Goal: Task Accomplishment & Management: Use online tool/utility

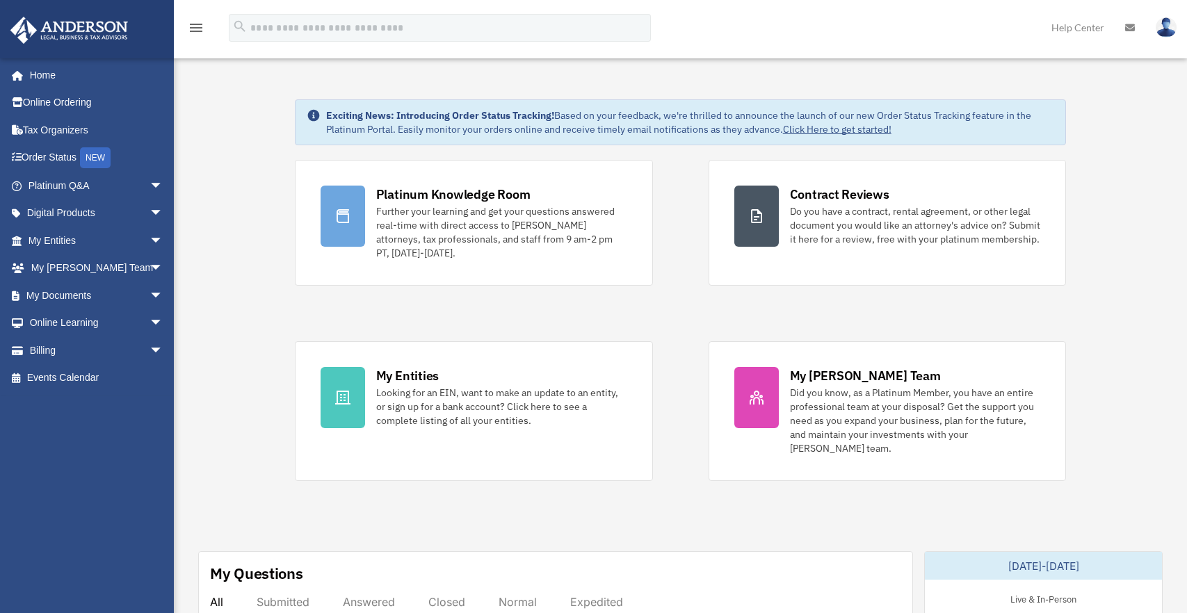
click at [149, 292] on span "arrow_drop_down" at bounding box center [163, 296] width 28 height 29
click at [60, 319] on link "Box" at bounding box center [101, 323] width 165 height 28
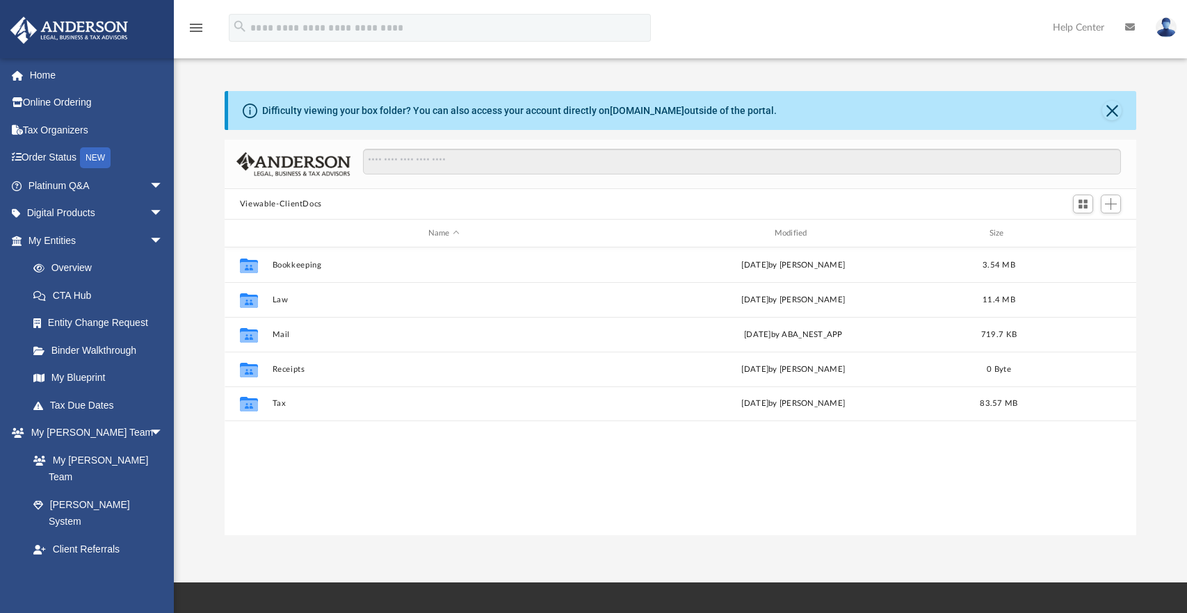
scroll to position [306, 902]
drag, startPoint x: 320, startPoint y: 264, endPoint x: 330, endPoint y: 262, distance: 10.0
click at [320, 264] on button "Bookkeeping" at bounding box center [443, 265] width 343 height 9
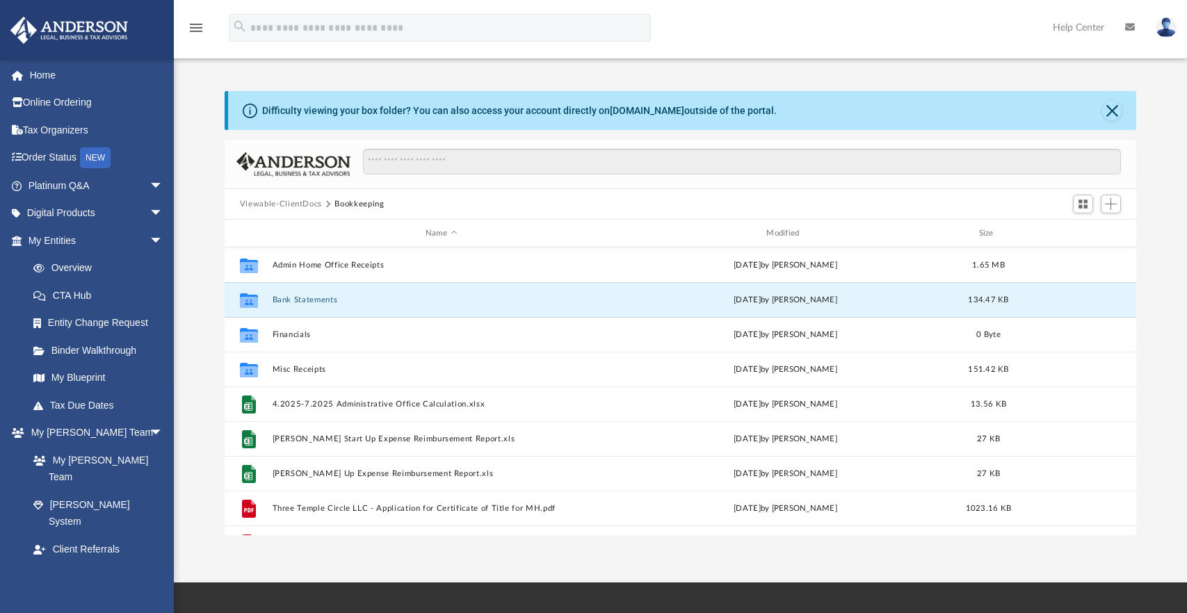
drag, startPoint x: 334, startPoint y: 297, endPoint x: 403, endPoint y: 305, distance: 68.6
click at [334, 297] on button "Bank Statements" at bounding box center [441, 299] width 338 height 9
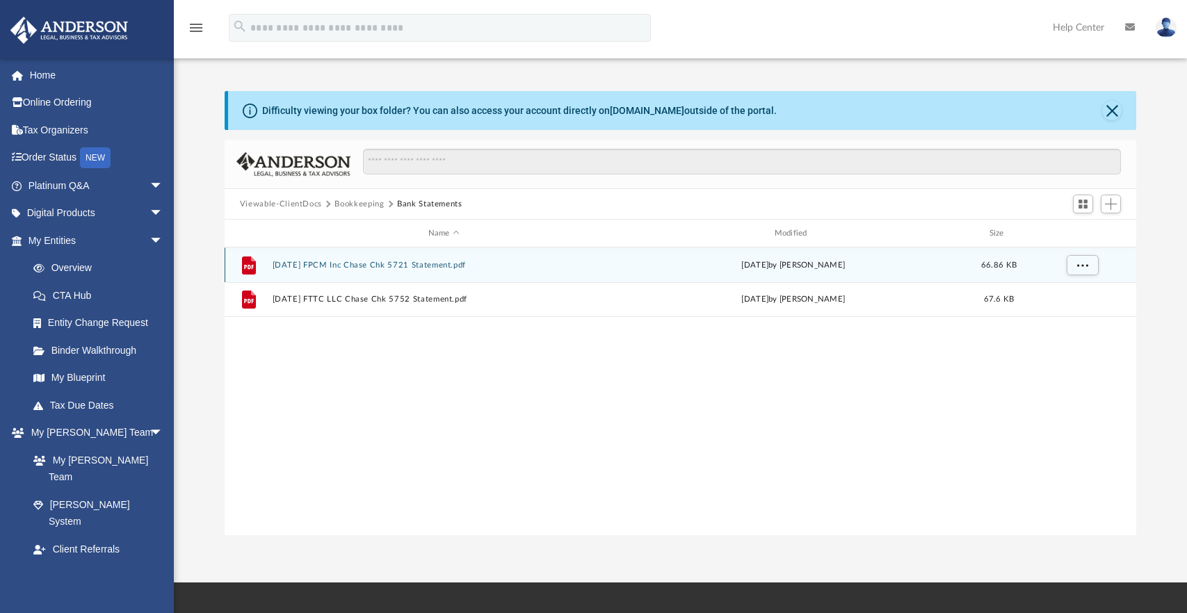
click at [288, 278] on div "File [DATE] FPCM Inc Chase Chk 5721 Statement.pdf [DATE] by [PERSON_NAME] 66.86…" at bounding box center [680, 264] width 911 height 35
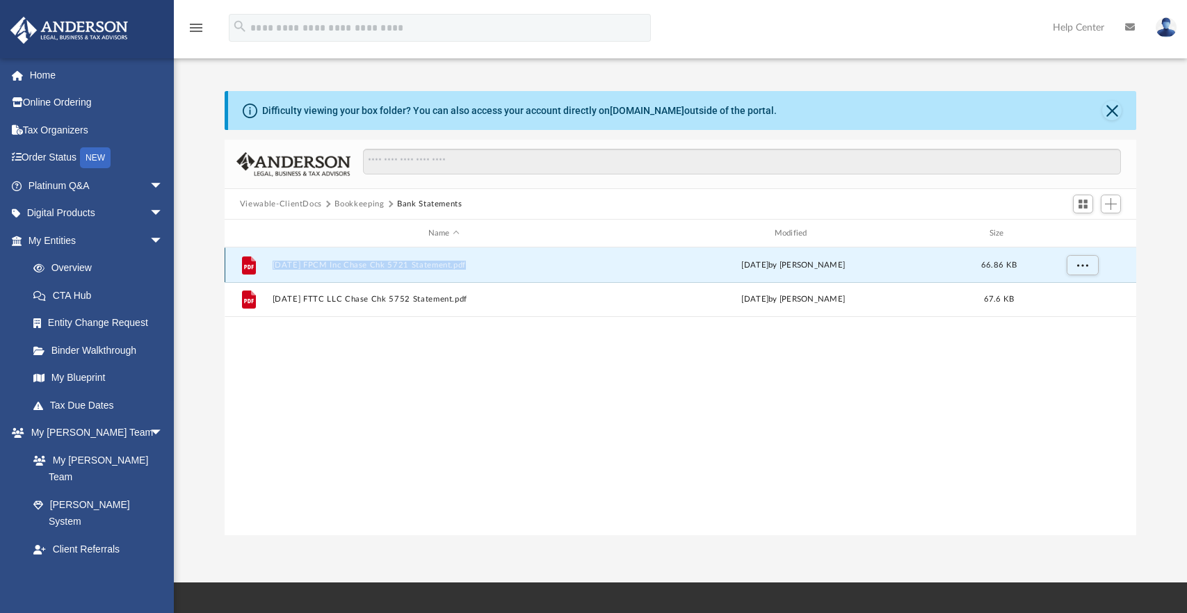
drag, startPoint x: 267, startPoint y: 266, endPoint x: 465, endPoint y: 275, distance: 198.3
click at [465, 275] on div "File [DATE] FPCM Inc Chase Chk 5721 Statement.pdf [DATE] by [PERSON_NAME] 66.86…" at bounding box center [680, 264] width 911 height 35
copy button "[DATE] FPCM Inc Chase Chk 5721 Statement"
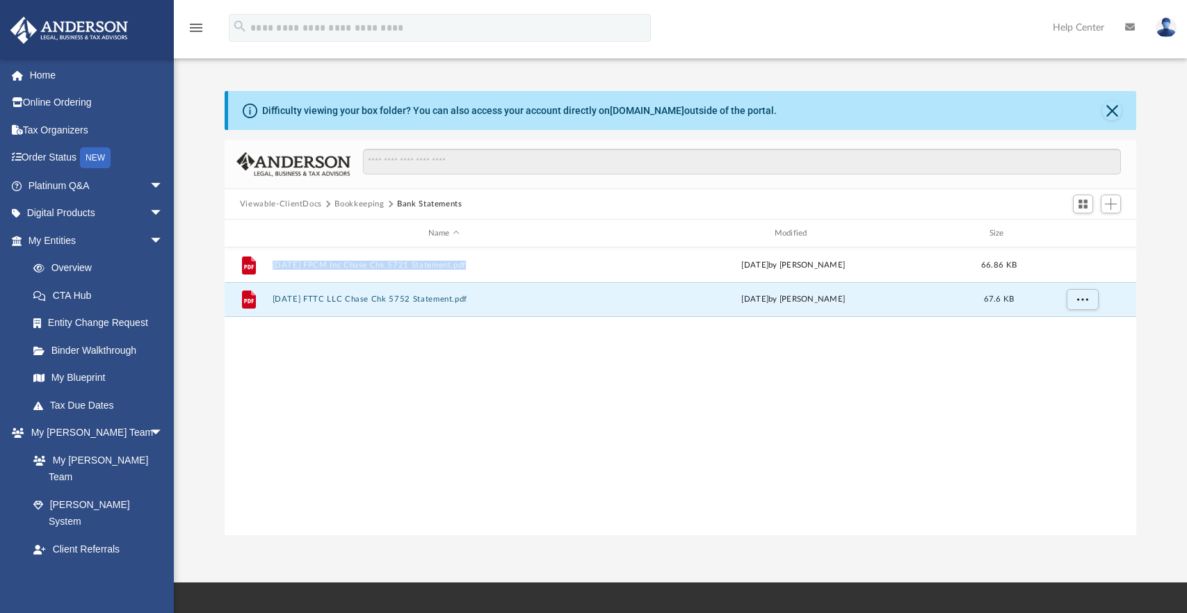
drag, startPoint x: 273, startPoint y: 299, endPoint x: 293, endPoint y: 332, distance: 38.4
click at [293, 332] on div "File [DATE] FPCM Inc Chase Chk 5721 Statement.pdf [DATE] by [PERSON_NAME] 66.86…" at bounding box center [680, 391] width 911 height 288
click at [281, 384] on div "File [DATE] FPCM Inc Chase Chk 5721 Statement.pdf [DATE] by [PERSON_NAME] 66.86…" at bounding box center [680, 391] width 911 height 288
drag, startPoint x: 268, startPoint y: 295, endPoint x: 466, endPoint y: 314, distance: 199.8
click at [466, 314] on div "File [DATE] FTTC LLC Chase Chk 5752 Statement.pdf [DATE] by [PERSON_NAME] 67.6 …" at bounding box center [680, 299] width 911 height 35
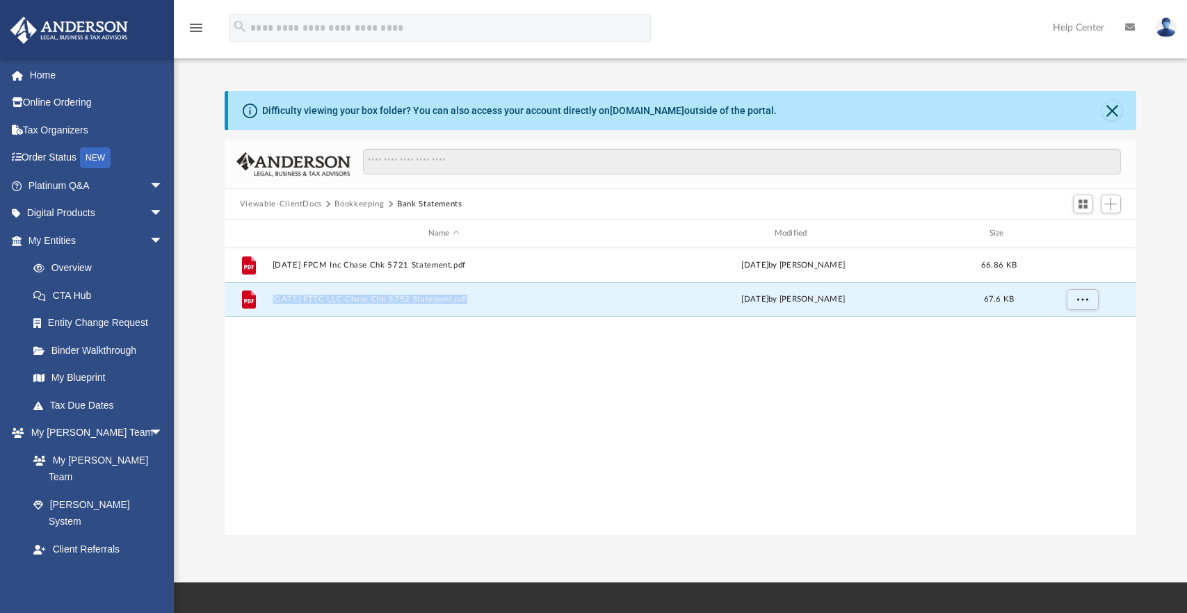
copy button "[DATE] FTTC LLC Chase Chk 5752 Statement"
click at [1109, 197] on button "Add" at bounding box center [1111, 204] width 21 height 19
click at [1078, 230] on li "Upload" at bounding box center [1091, 232] width 44 height 15
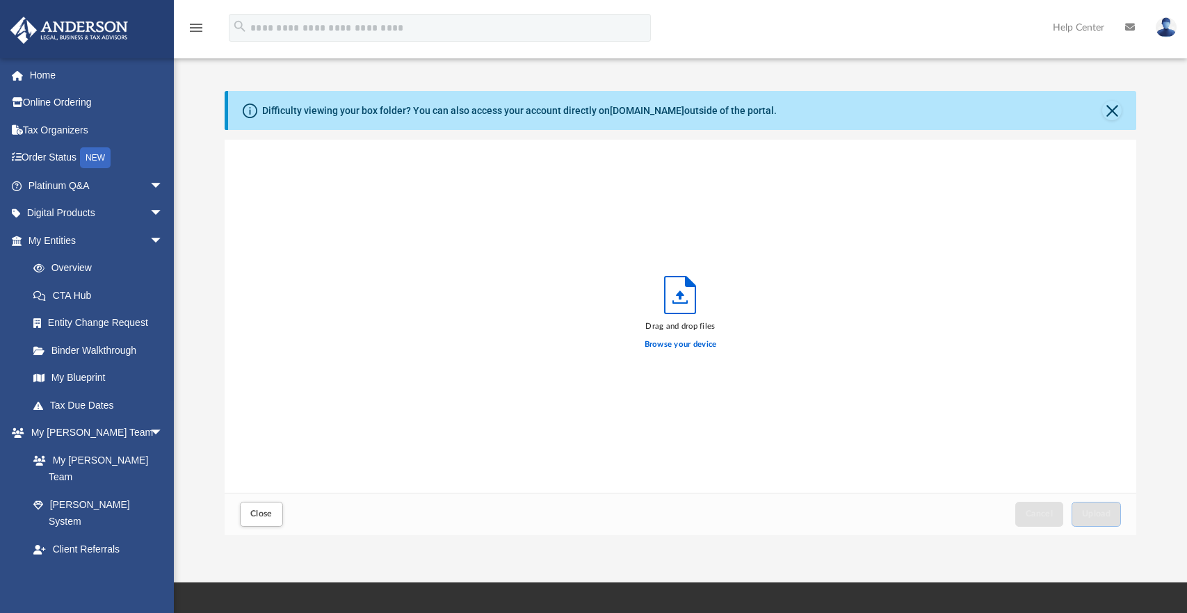
scroll to position [342, 902]
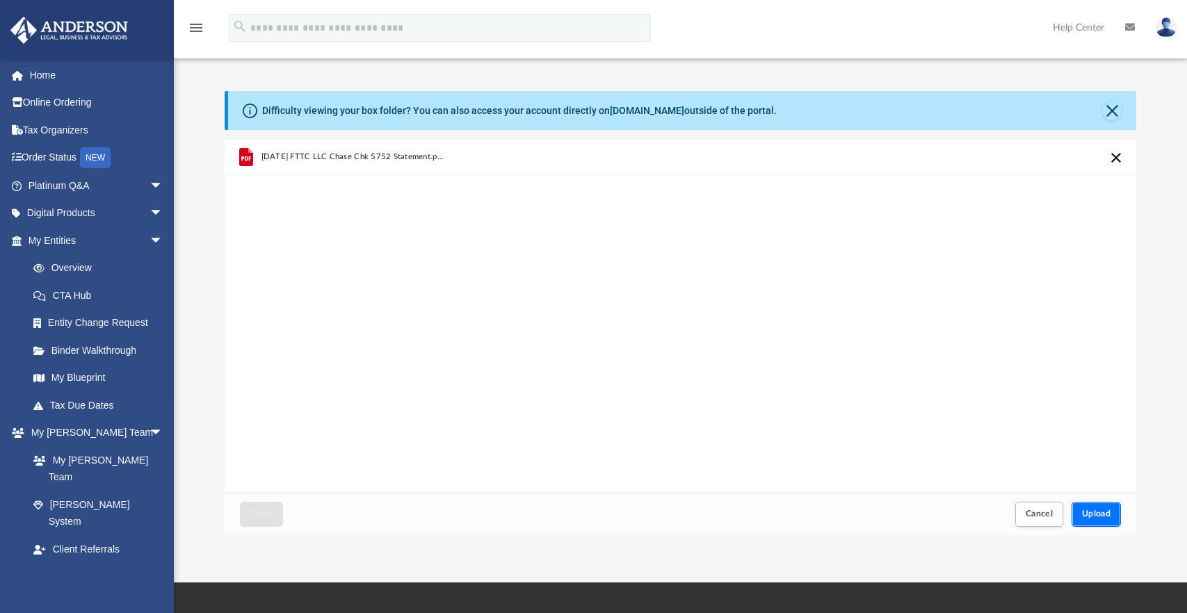
click at [1103, 516] on span "Upload" at bounding box center [1096, 514] width 29 height 8
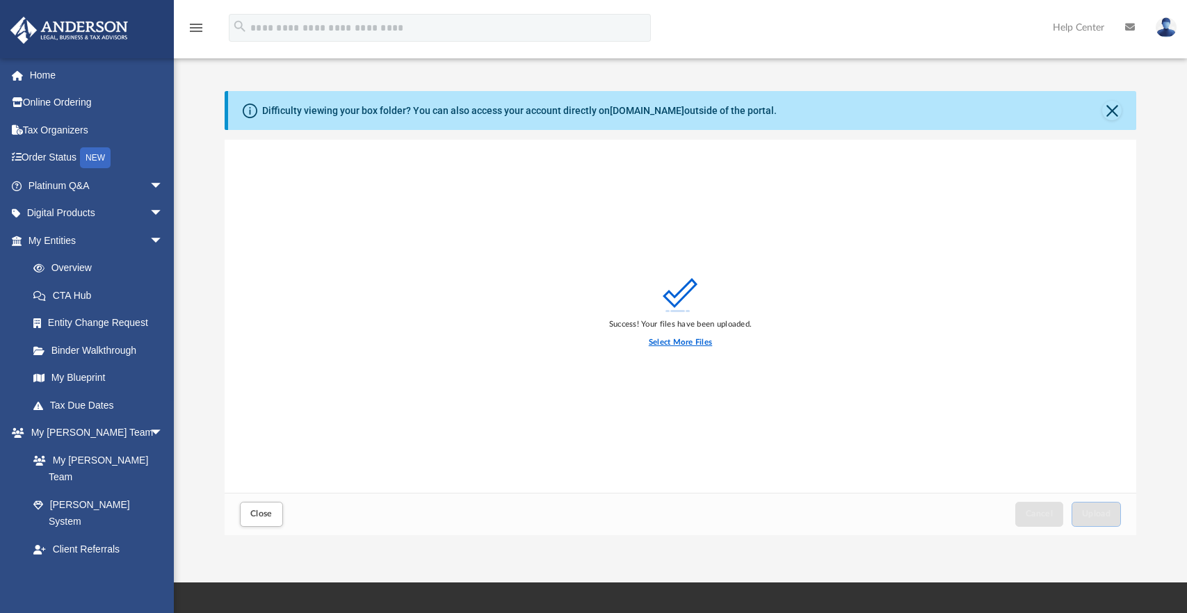
click at [690, 343] on label "Select More Files" at bounding box center [680, 342] width 63 height 13
click at [0, 0] on input "Select More Files" at bounding box center [0, 0] width 0 height 0
click at [1113, 109] on button "Close" at bounding box center [1111, 110] width 19 height 19
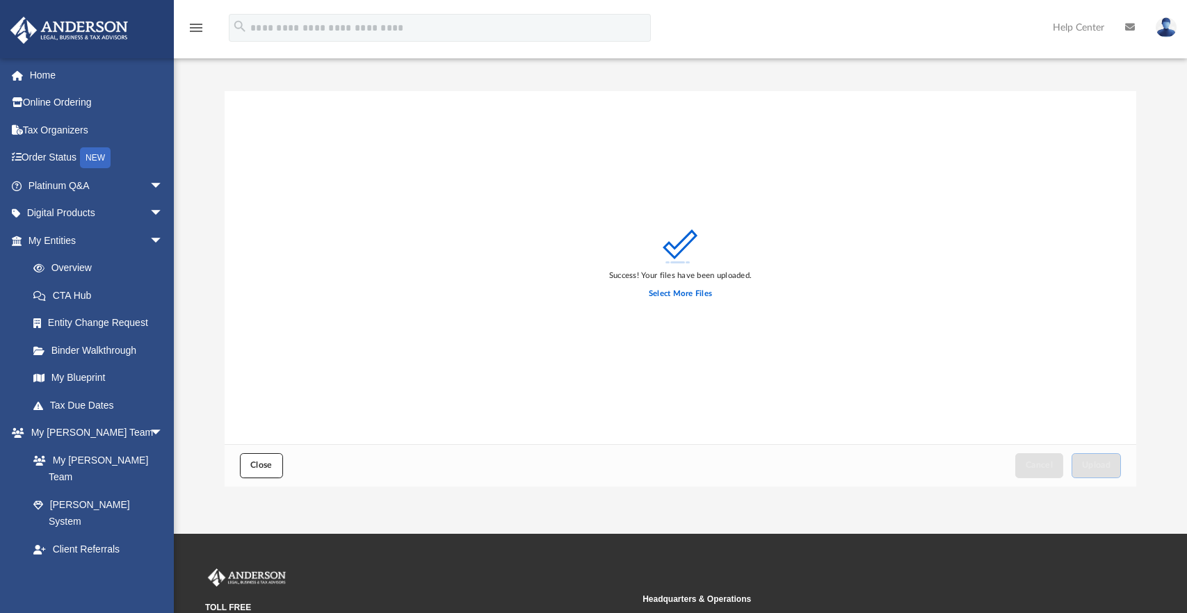
click at [269, 460] on button "Close" at bounding box center [261, 465] width 43 height 24
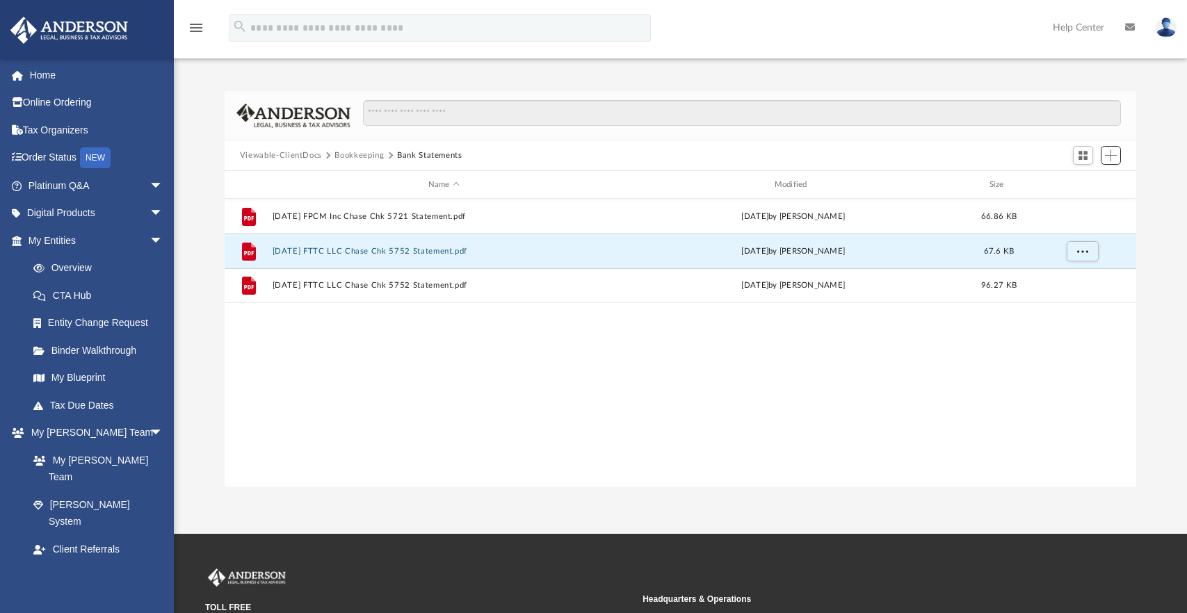
click at [1112, 152] on span "Add" at bounding box center [1111, 155] width 12 height 12
click at [1079, 181] on li "Upload" at bounding box center [1091, 183] width 44 height 15
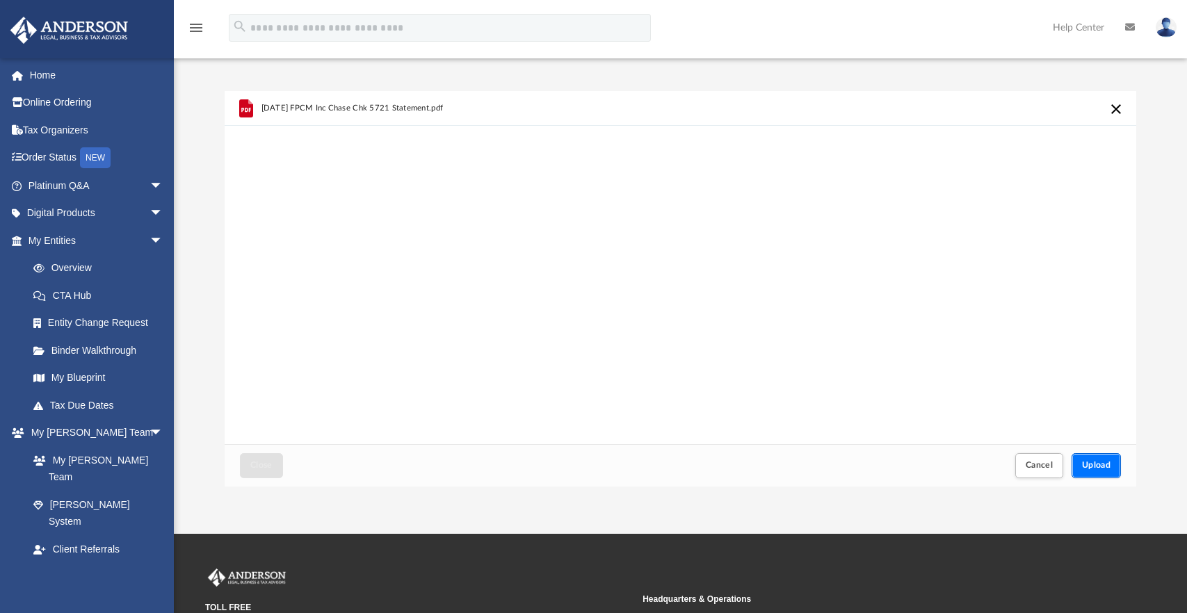
click at [1095, 461] on span "Upload" at bounding box center [1096, 465] width 29 height 8
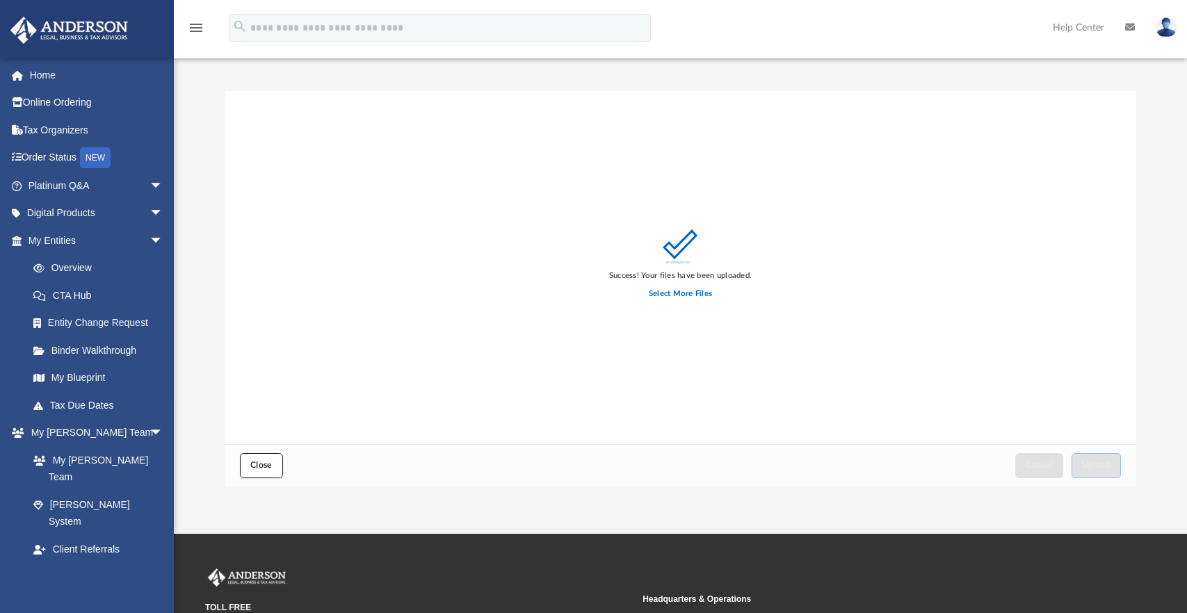
click at [261, 464] on span "Close" at bounding box center [261, 465] width 22 height 8
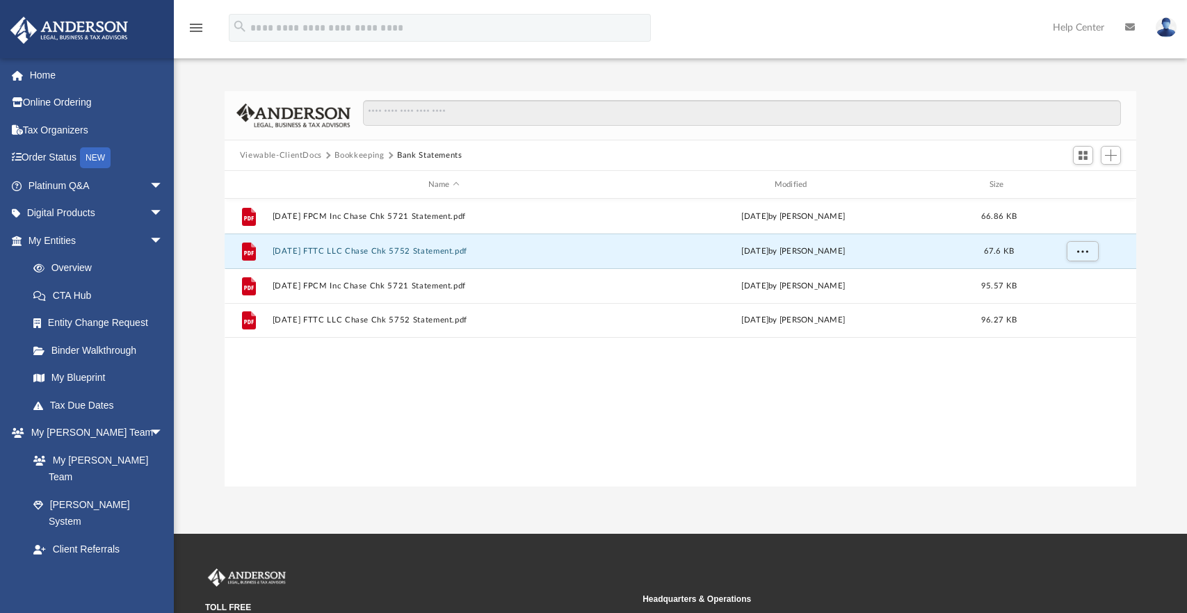
click at [364, 154] on button "Bookkeeping" at bounding box center [358, 155] width 49 height 13
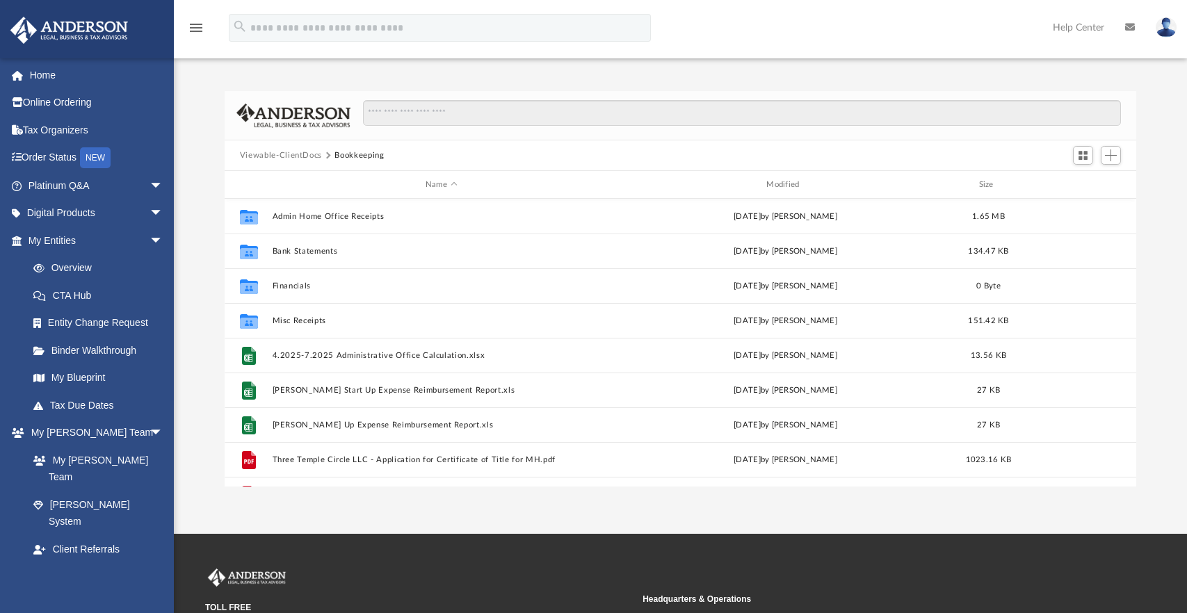
click at [437, 140] on div "Viewable-ClientDocs Bookkeeping" at bounding box center [680, 155] width 911 height 31
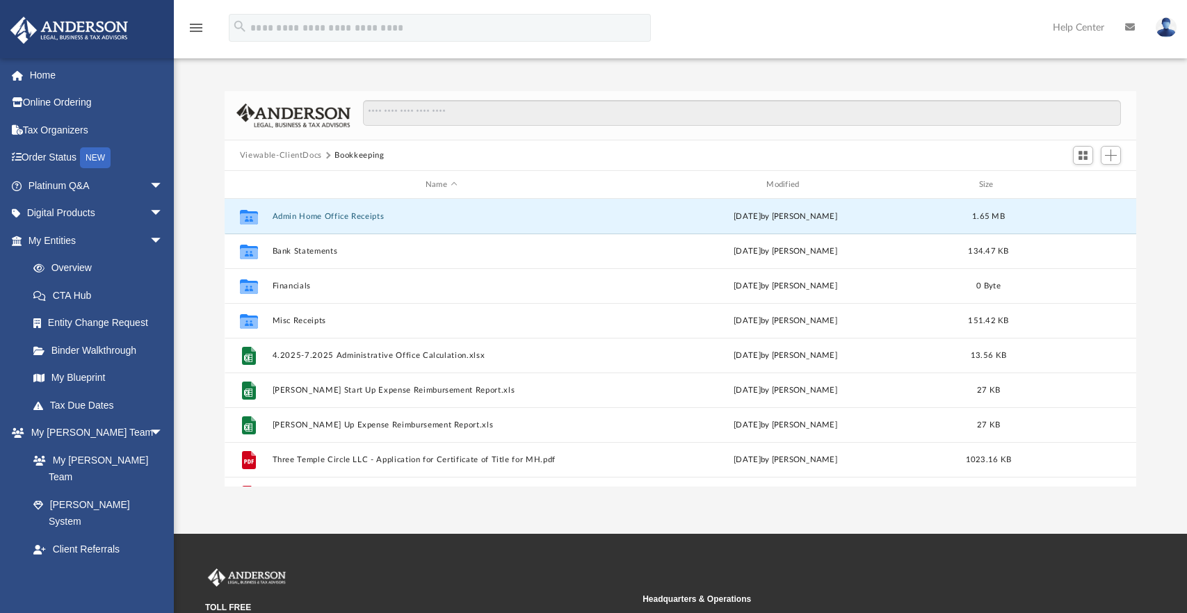
click at [362, 216] on button "Admin Home Office Receipts" at bounding box center [441, 216] width 338 height 9
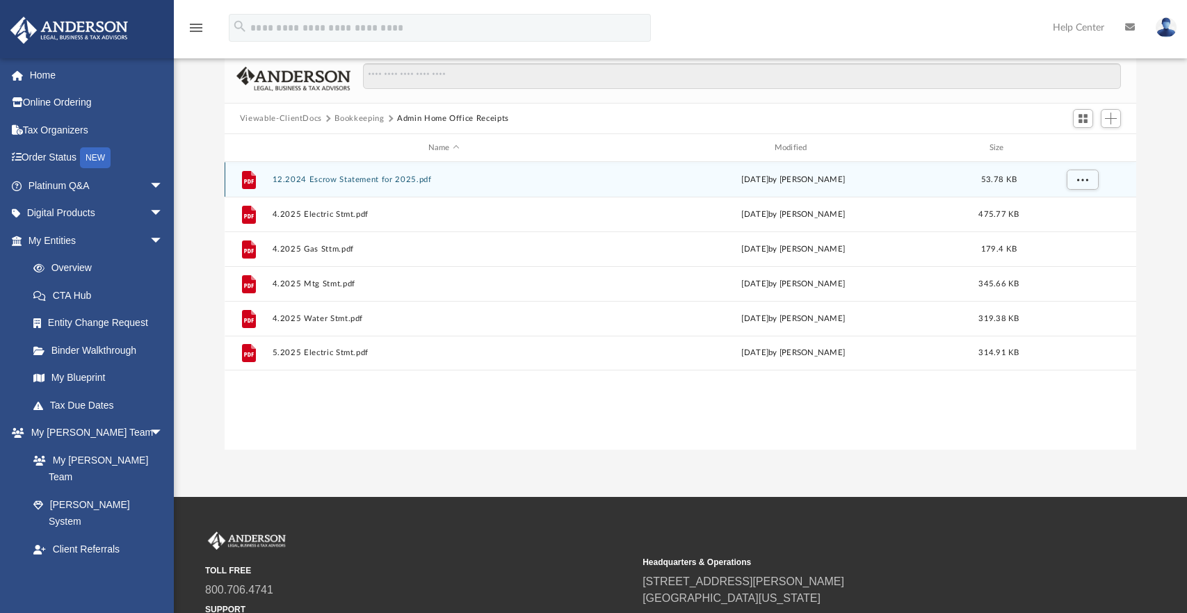
scroll to position [139, 0]
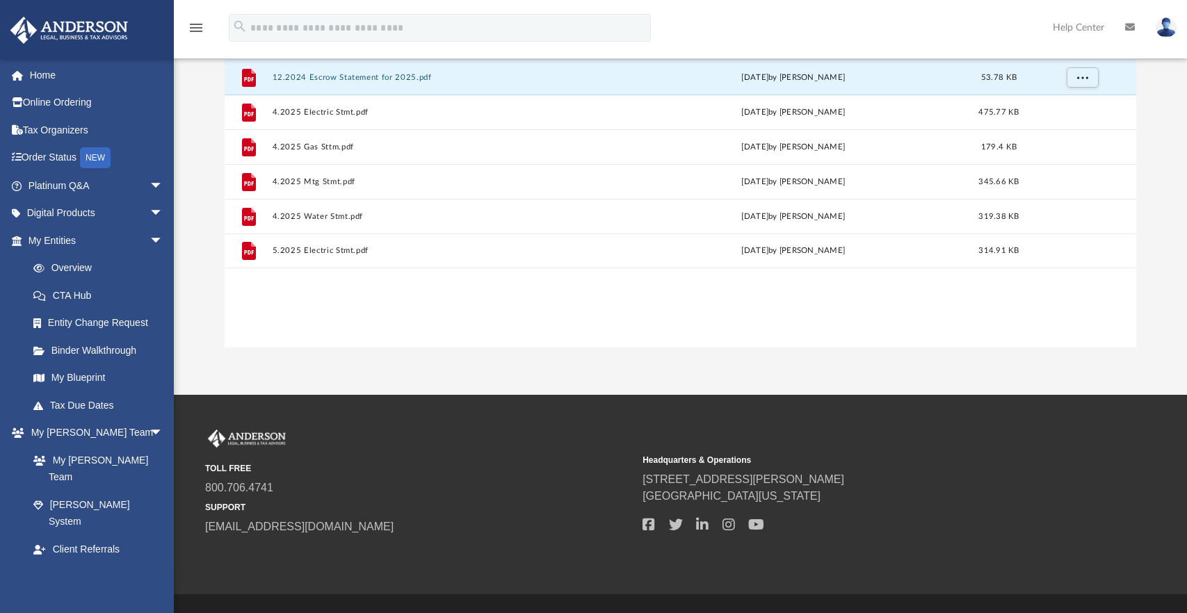
click at [386, 78] on button "12.2024 Escrow Statement for 2025.pdf" at bounding box center [443, 77] width 343 height 9
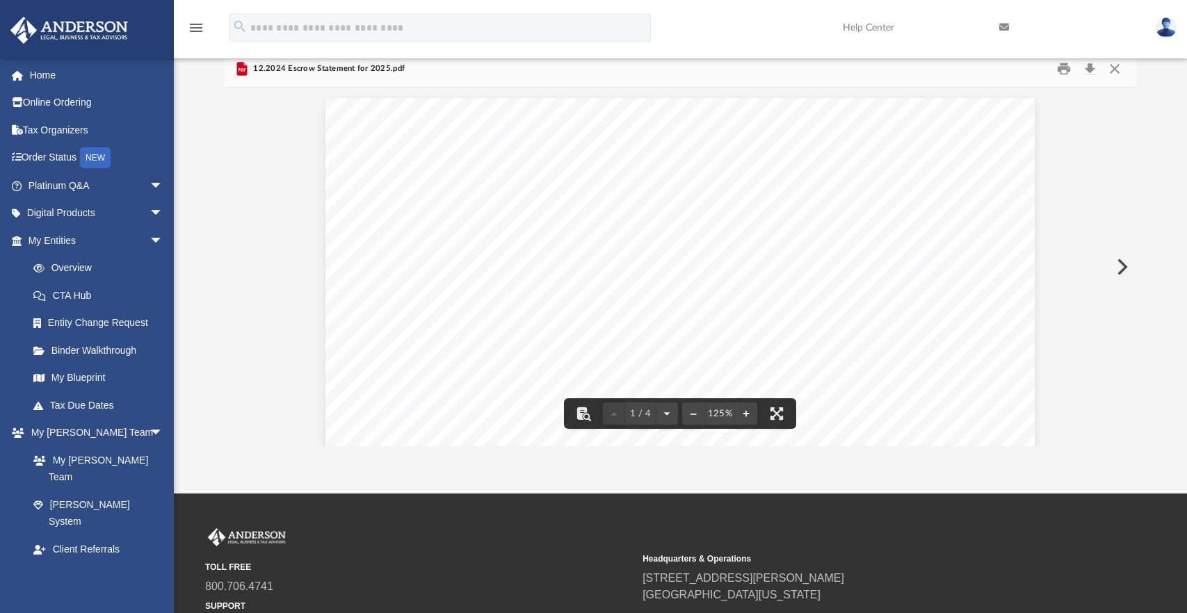
scroll to position [31, 0]
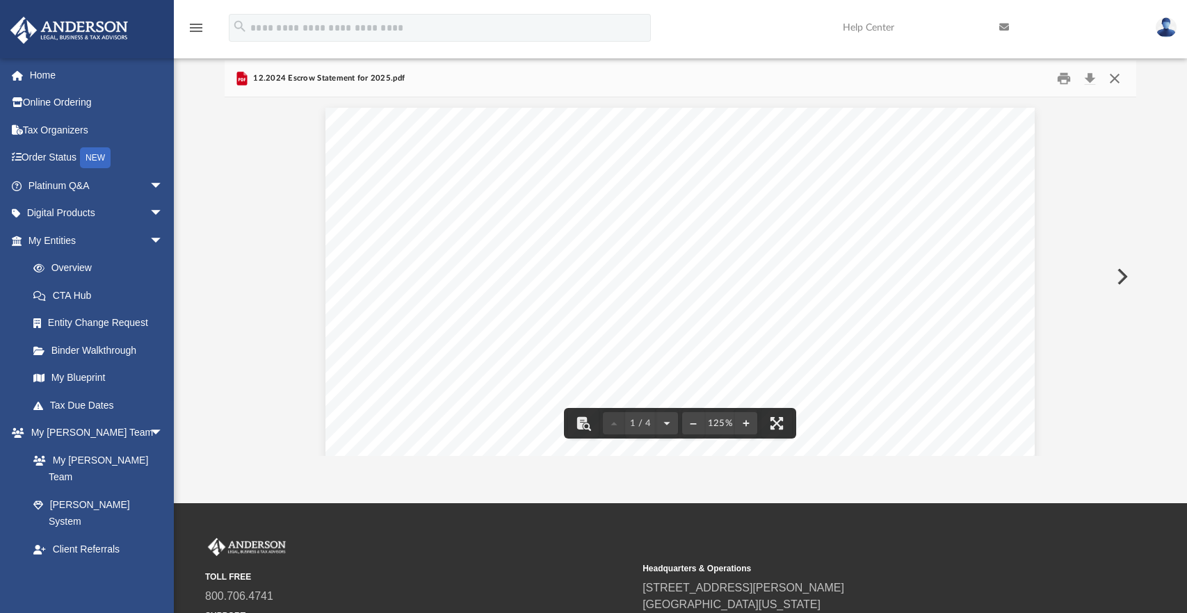
click at [1112, 81] on button "Close" at bounding box center [1114, 79] width 25 height 22
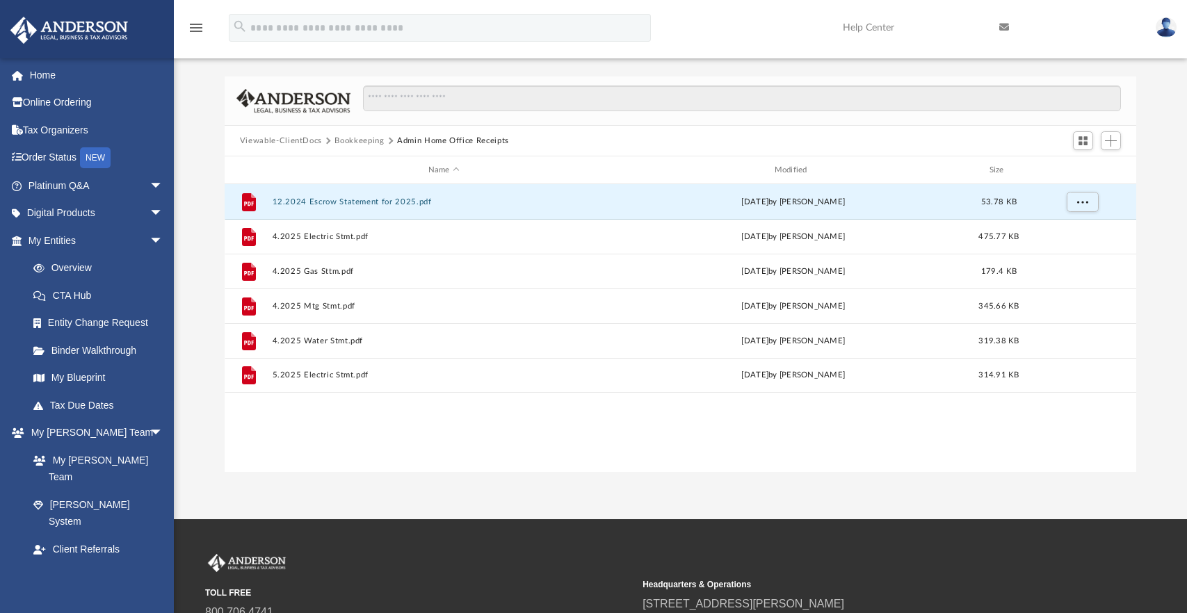
scroll to position [0, 0]
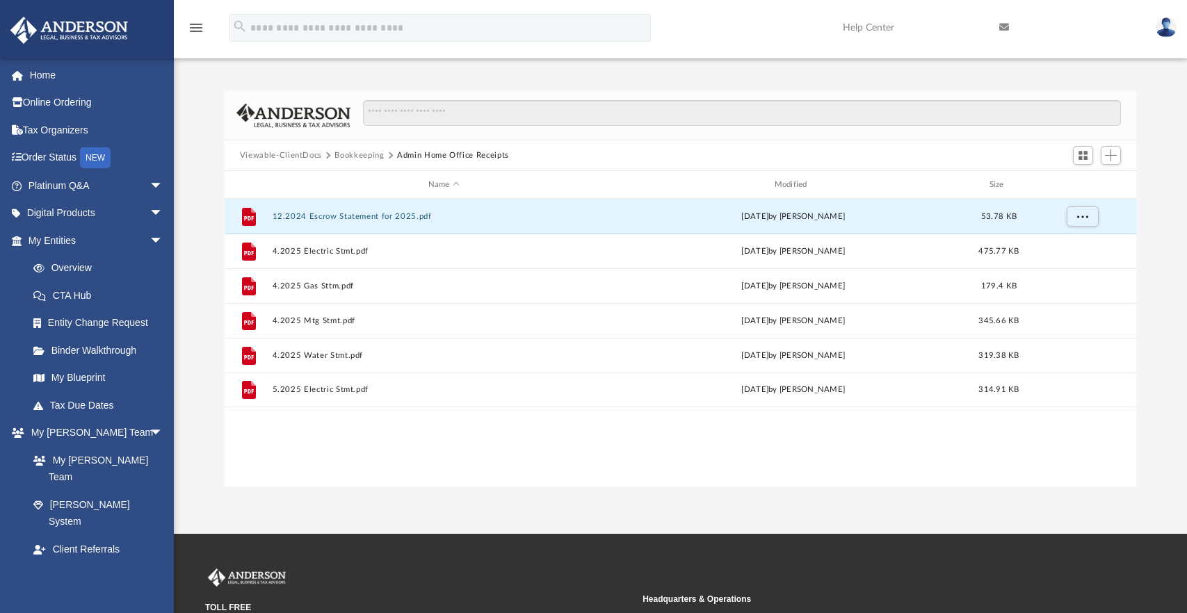
click at [802, 457] on div "File 12.2024 Escrow Statement for 2025.pdf [DATE] by [PERSON_NAME] 53.78 KB Fil…" at bounding box center [680, 343] width 911 height 288
click at [359, 154] on button "Bookkeeping" at bounding box center [358, 155] width 49 height 13
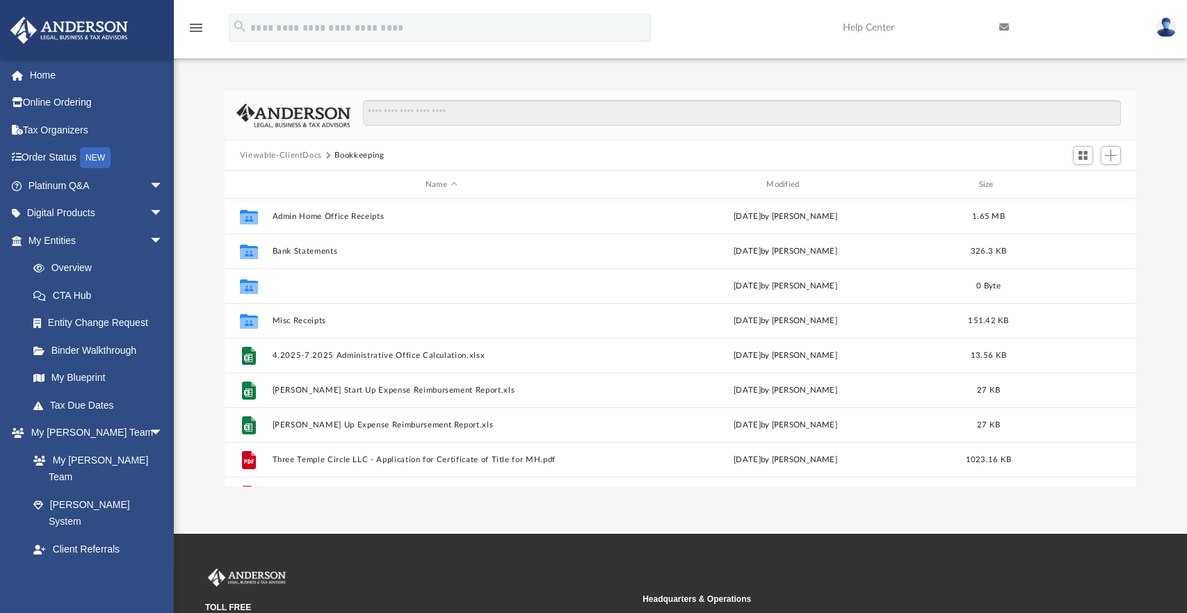
click at [292, 284] on button "Financials" at bounding box center [441, 286] width 338 height 9
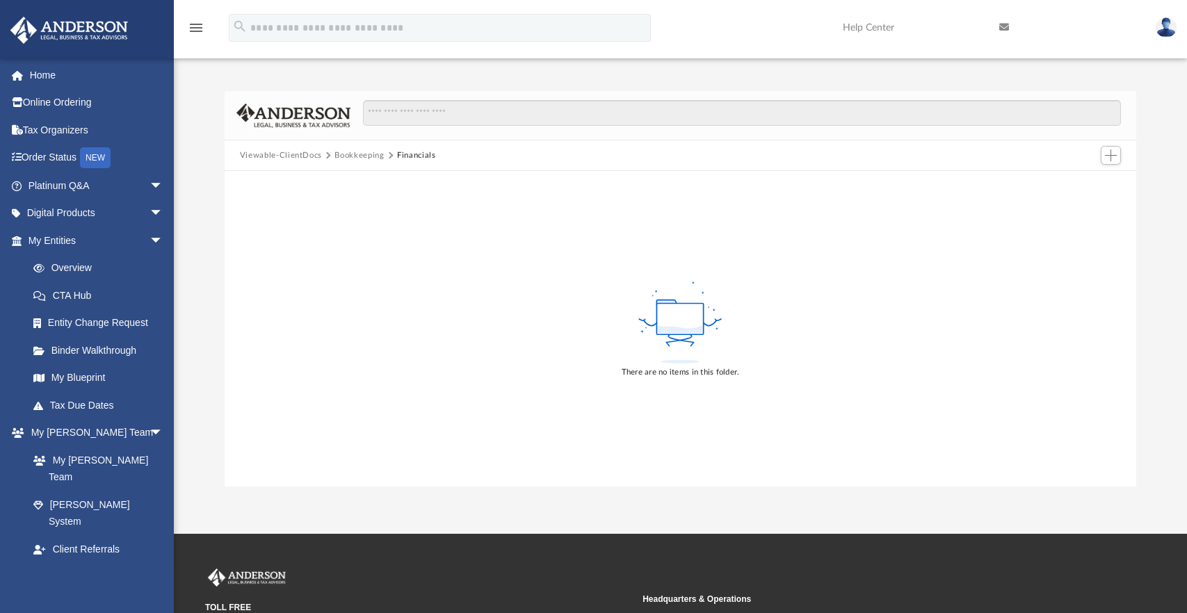
click at [356, 155] on button "Bookkeeping" at bounding box center [358, 155] width 49 height 13
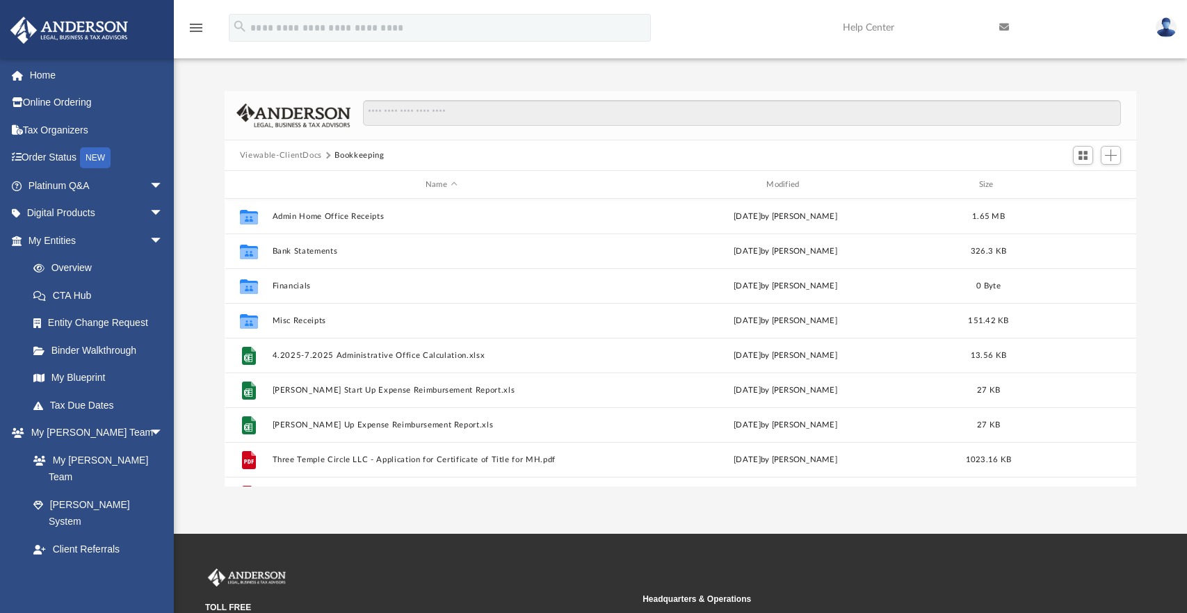
scroll to position [306, 902]
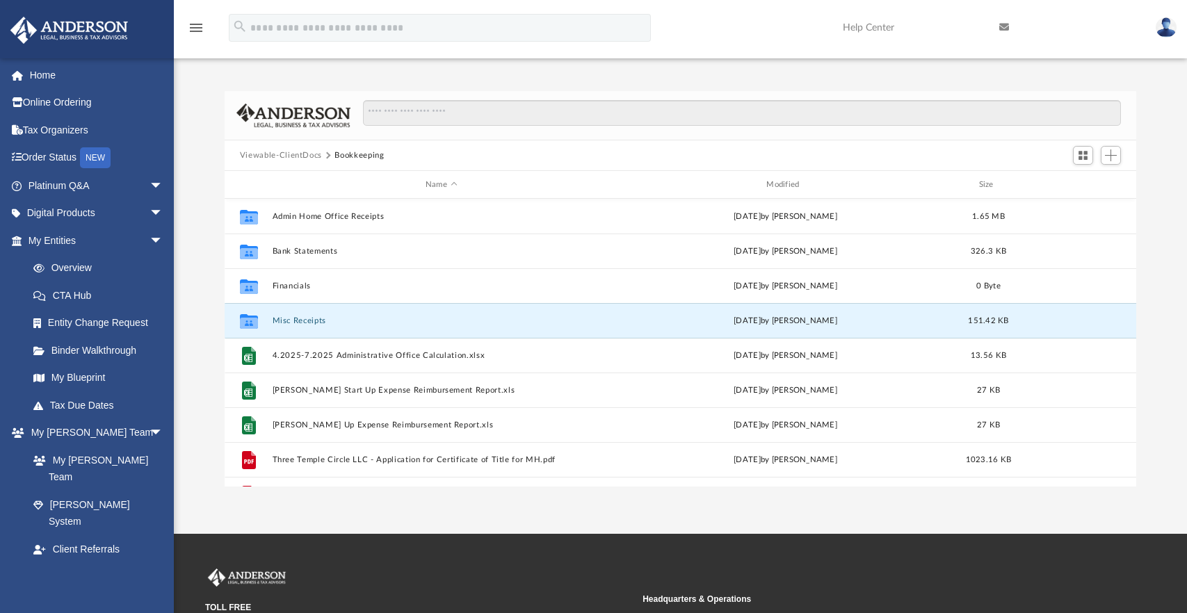
click at [309, 320] on button "Misc Receipts" at bounding box center [441, 320] width 338 height 9
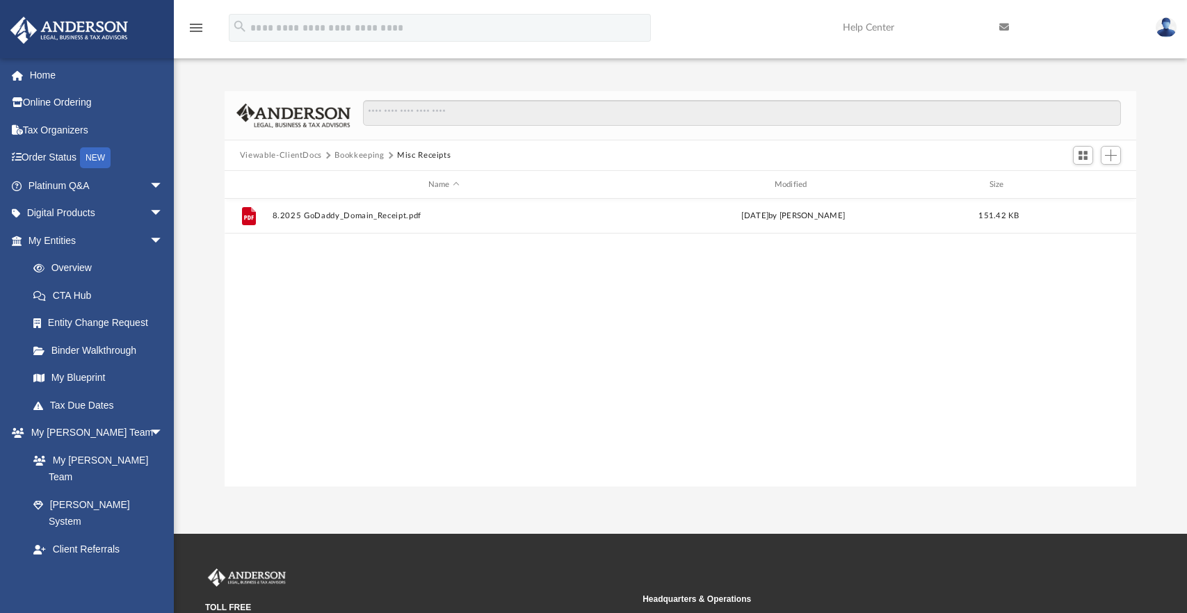
click at [364, 152] on button "Bookkeeping" at bounding box center [358, 155] width 49 height 13
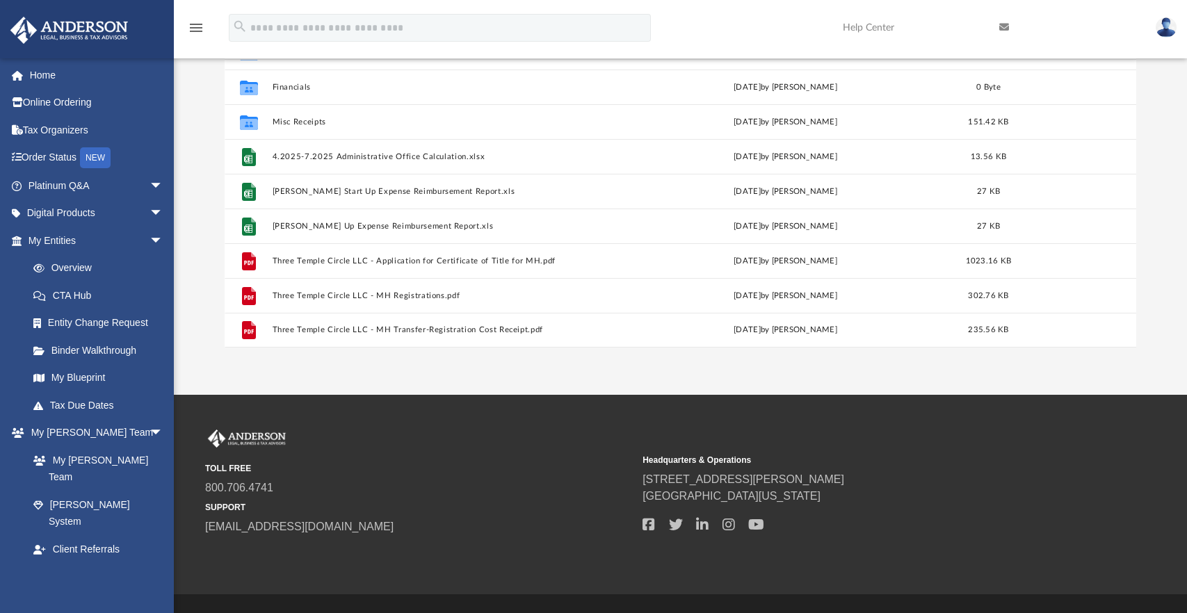
scroll to position [70, 0]
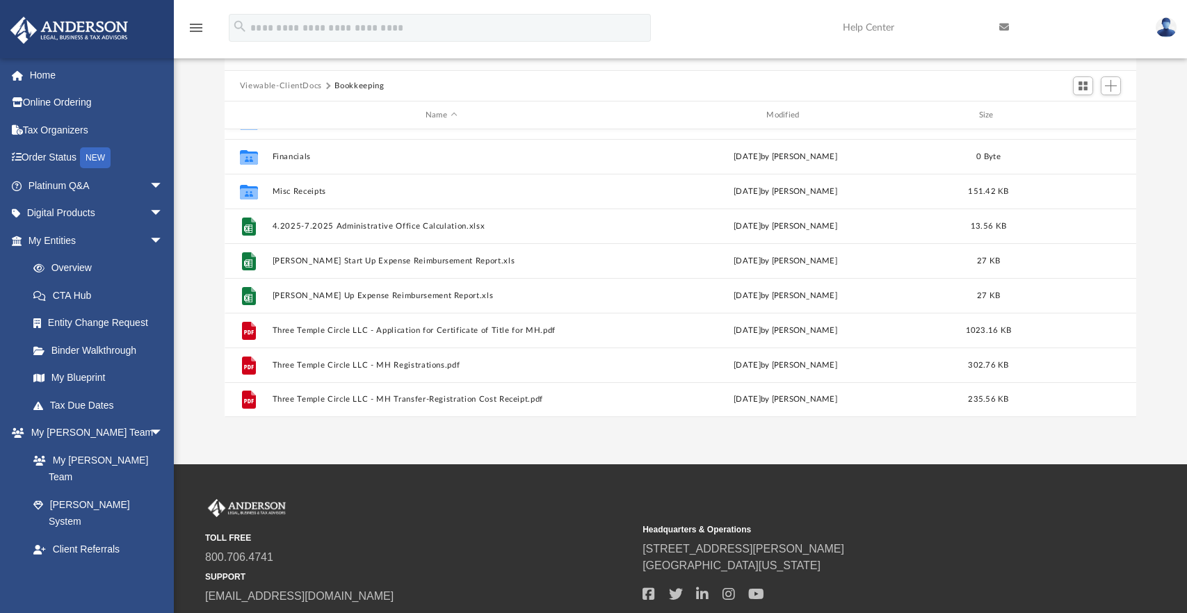
click at [275, 83] on button "Viewable-ClientDocs" at bounding box center [281, 86] width 82 height 13
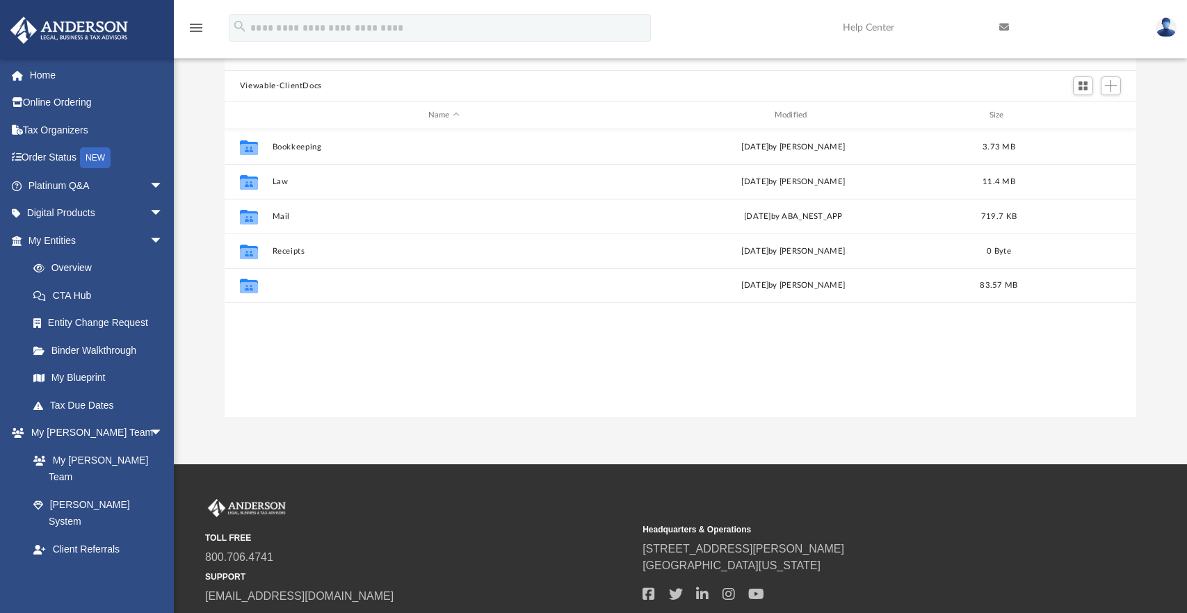
click at [282, 286] on button "Tax" at bounding box center [443, 285] width 343 height 9
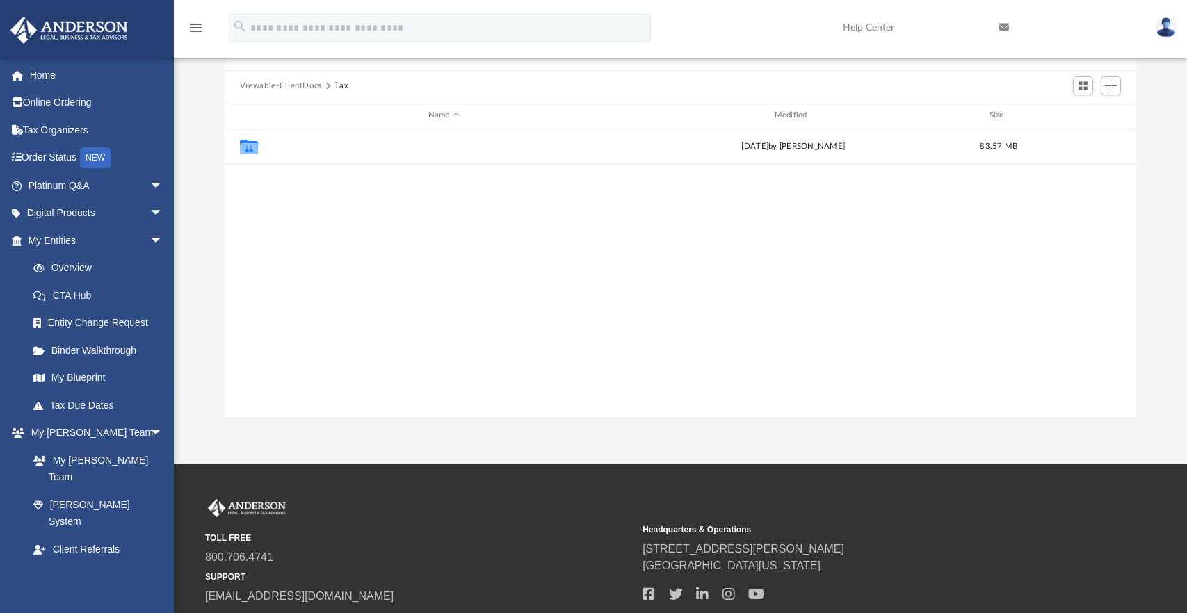
click at [332, 149] on button "Smart Tax Navigator (Past 2 returns)" at bounding box center [443, 146] width 343 height 9
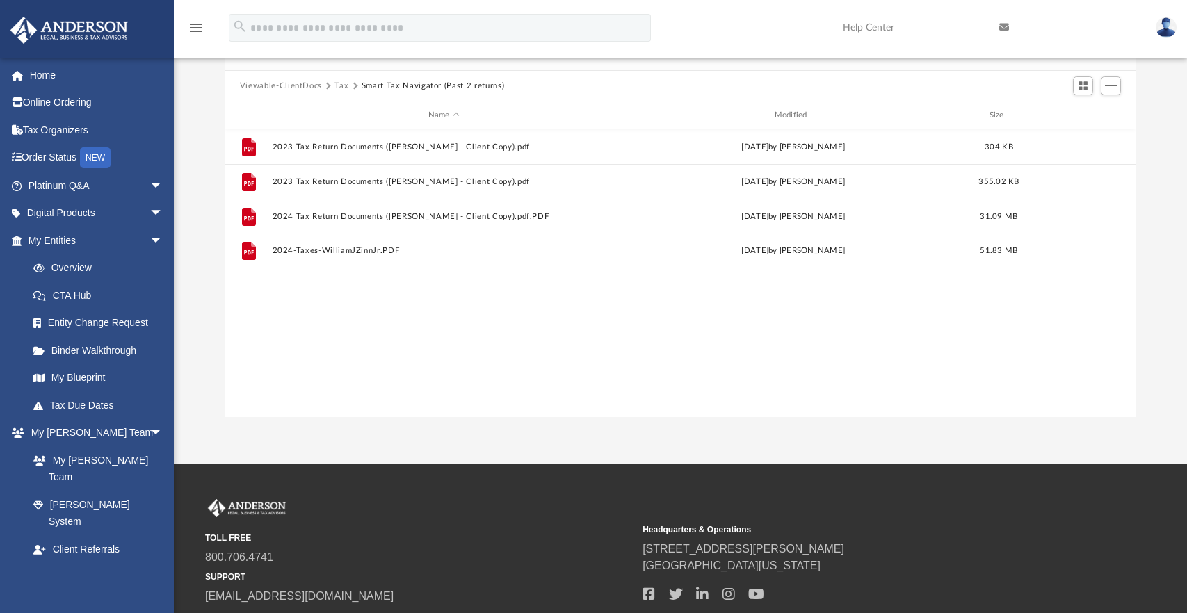
click at [292, 81] on button "Viewable-ClientDocs" at bounding box center [281, 86] width 82 height 13
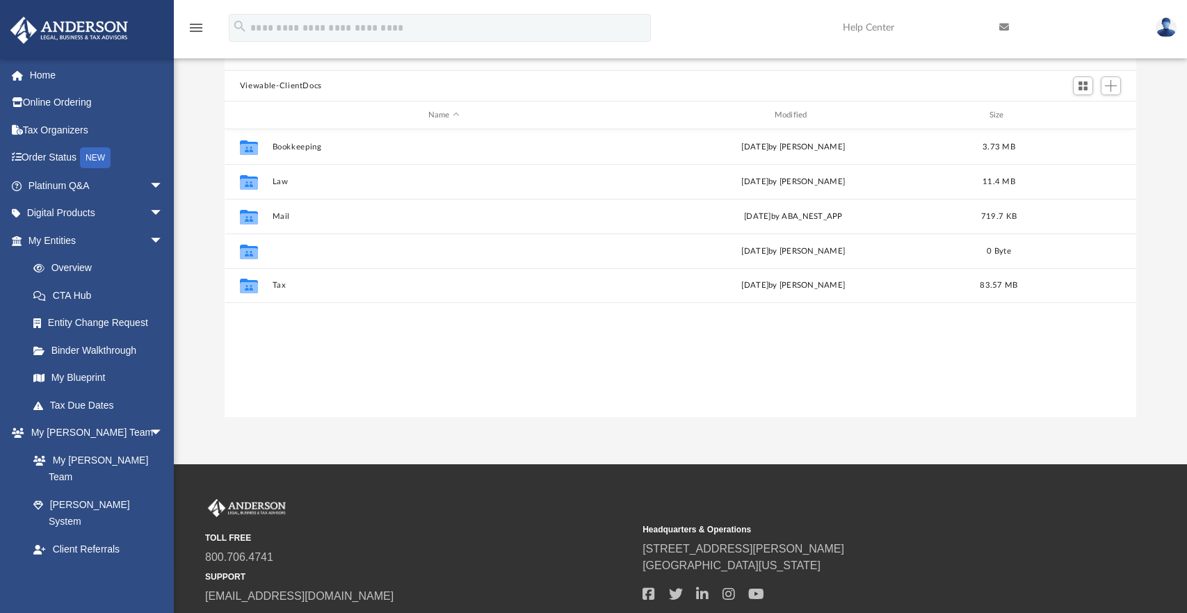
click at [280, 250] on button "Receipts" at bounding box center [443, 251] width 343 height 9
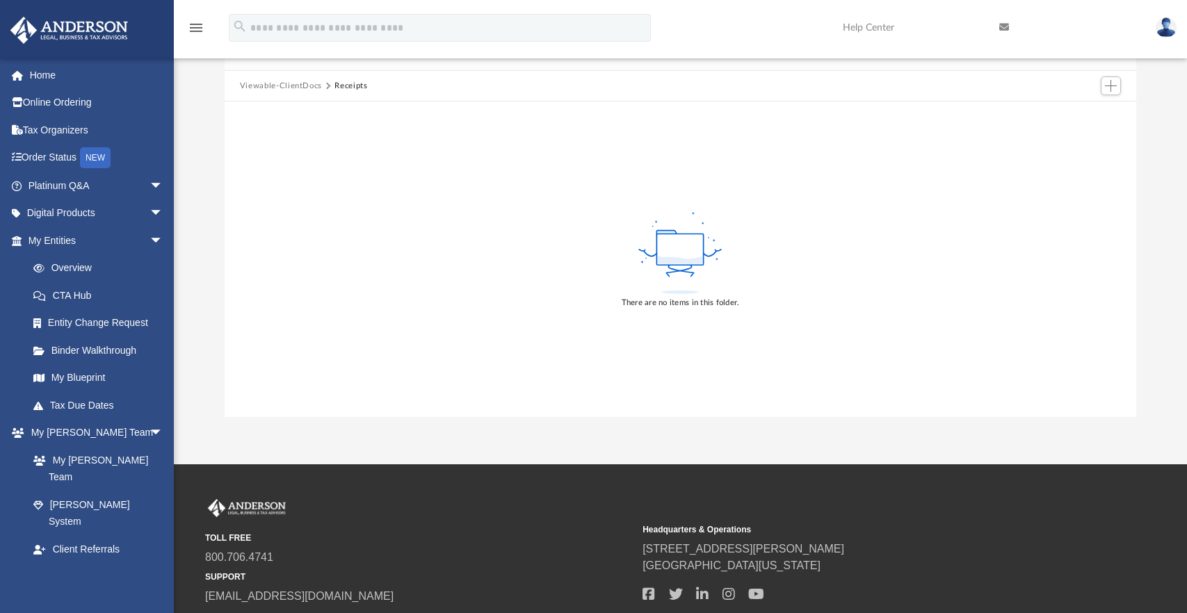
click at [261, 82] on button "Viewable-ClientDocs" at bounding box center [281, 86] width 82 height 13
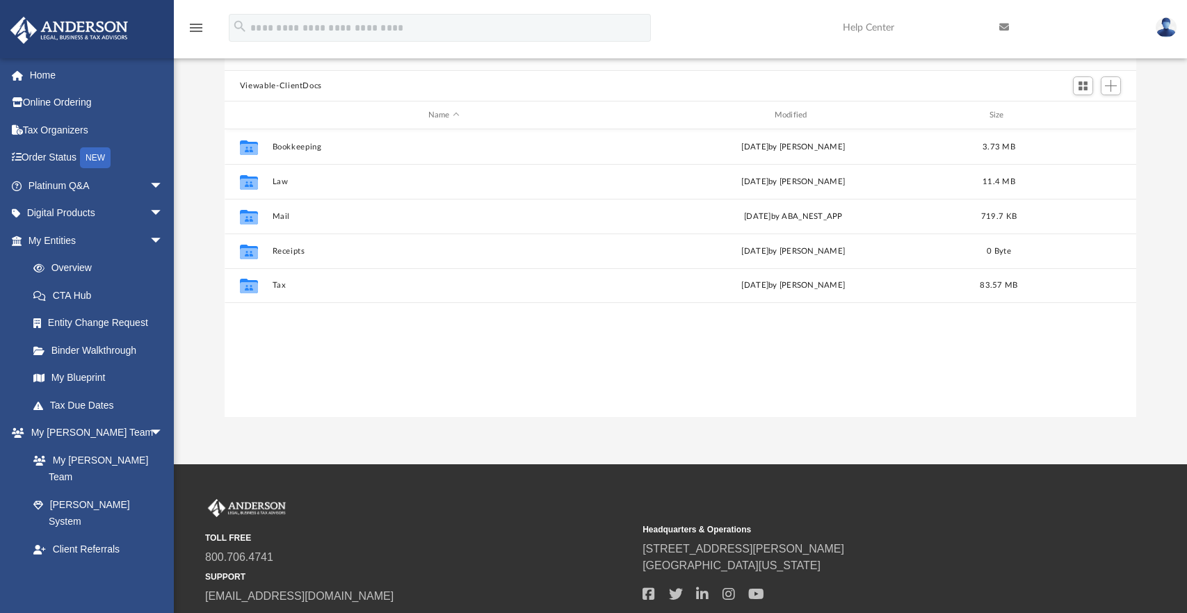
scroll to position [306, 902]
click at [289, 218] on button "Mail" at bounding box center [443, 216] width 343 height 9
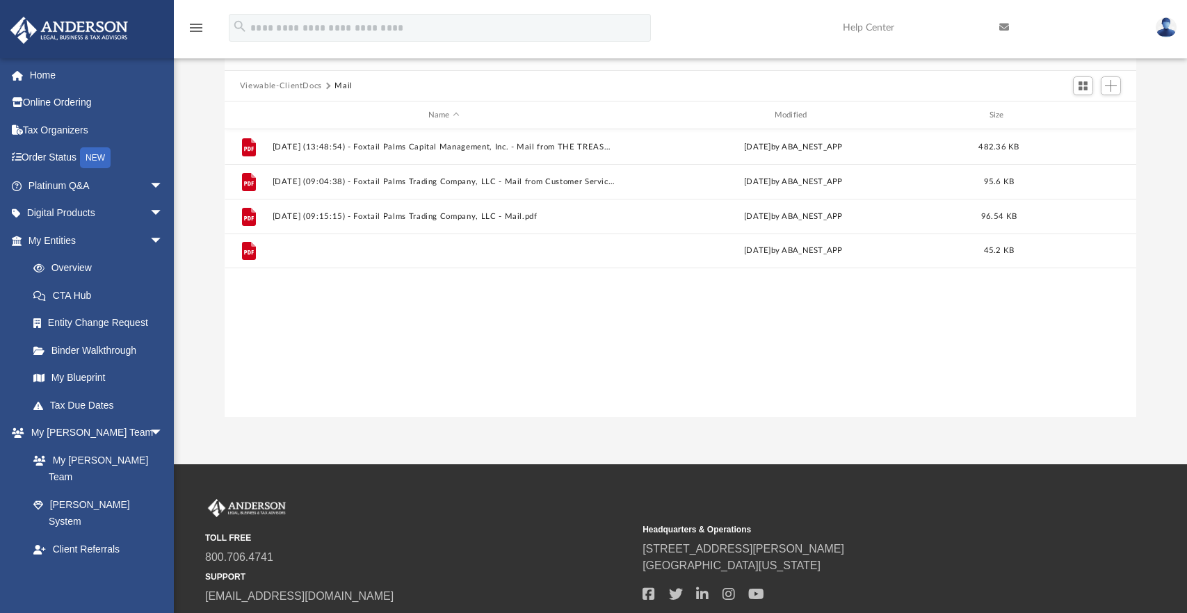
click at [412, 247] on button "[DATE] (07:32:02) - Foxtail Palms Trading Company, LLC - Mail.pdf" at bounding box center [443, 250] width 343 height 9
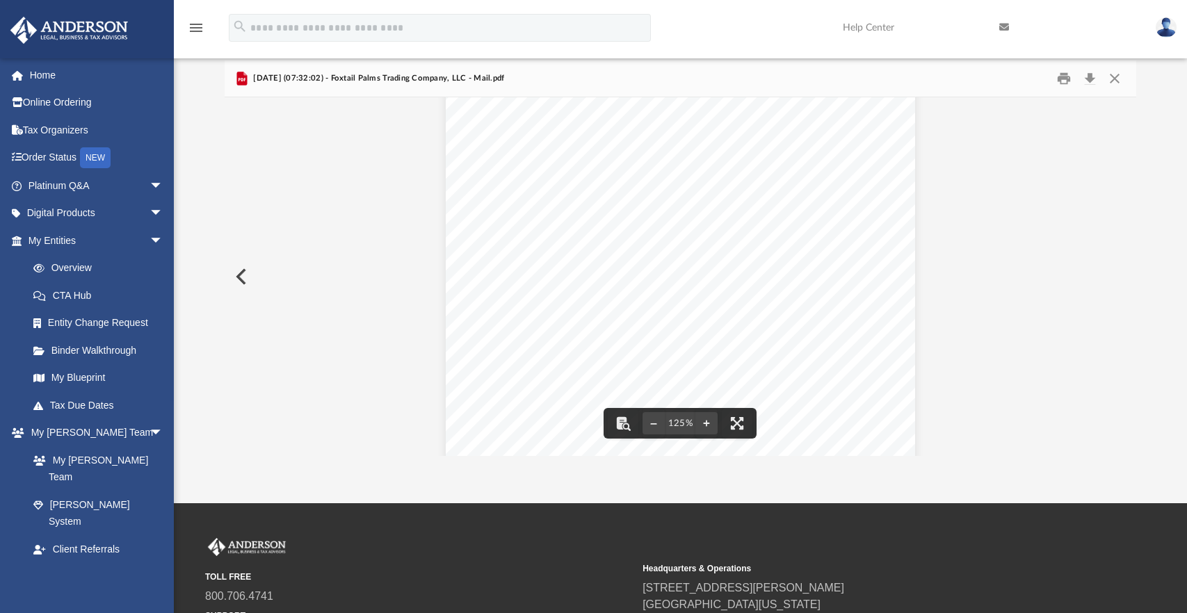
scroll to position [229, 0]
click at [270, 81] on span "[DATE] (07:32:02) - Foxtail Palms Trading Company, LLC - Mail.pdf" at bounding box center [377, 78] width 254 height 13
click at [241, 79] on icon "Preview" at bounding box center [241, 79] width 7 height 3
click at [637, 303] on div "Page 1" at bounding box center [680, 185] width 469 height 613
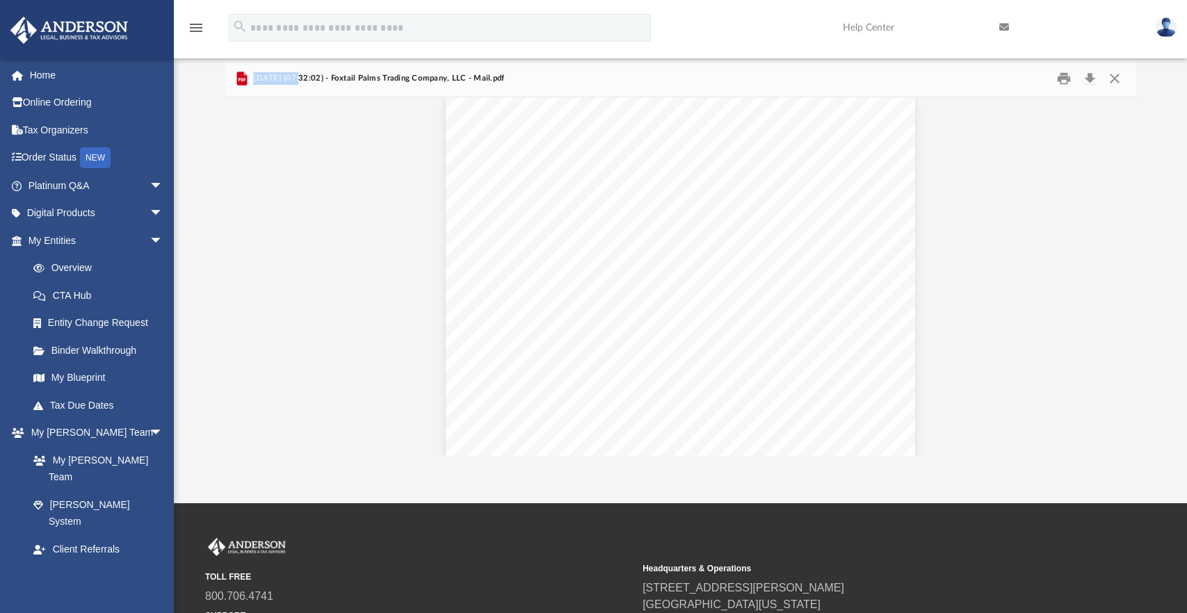
scroll to position [0, 0]
click at [1112, 83] on button "Close" at bounding box center [1114, 79] width 25 height 22
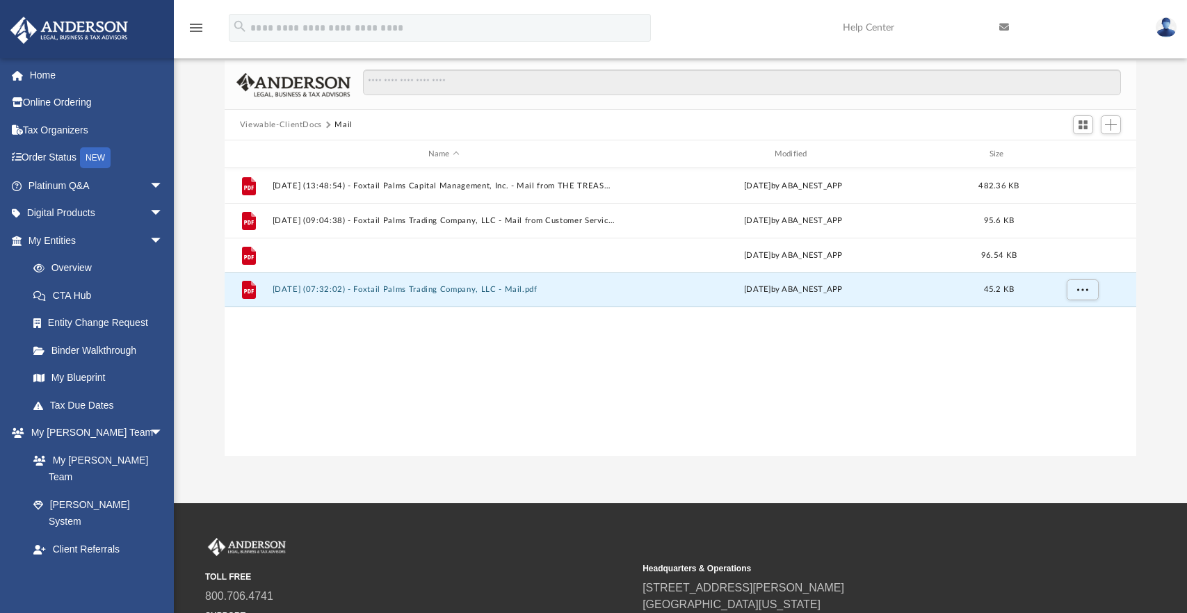
click at [401, 257] on button "[DATE] (09:15:15) - Foxtail Palms Trading Company, LLC - Mail.pdf" at bounding box center [443, 255] width 343 height 9
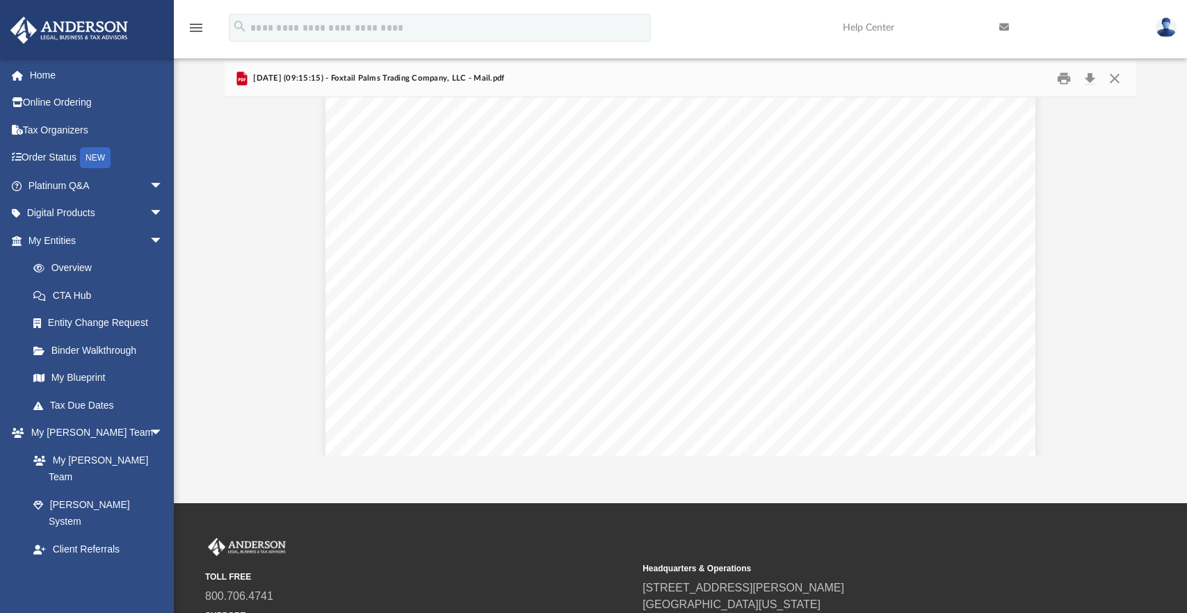
scroll to position [70, 0]
click at [1114, 76] on button "Close" at bounding box center [1114, 79] width 25 height 22
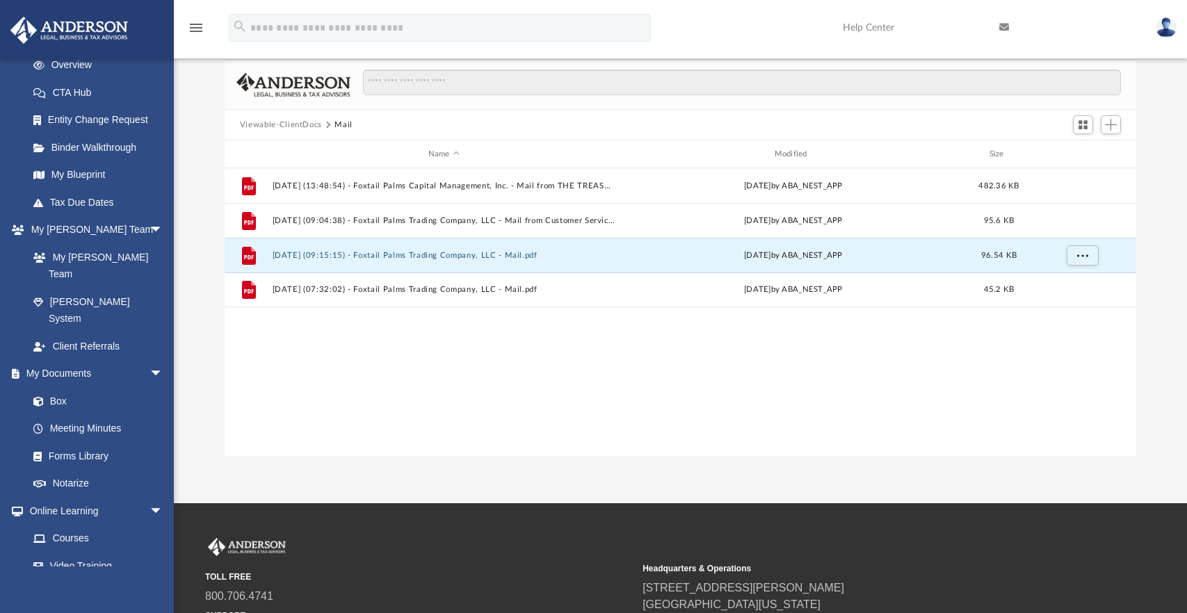
scroll to position [209, 0]
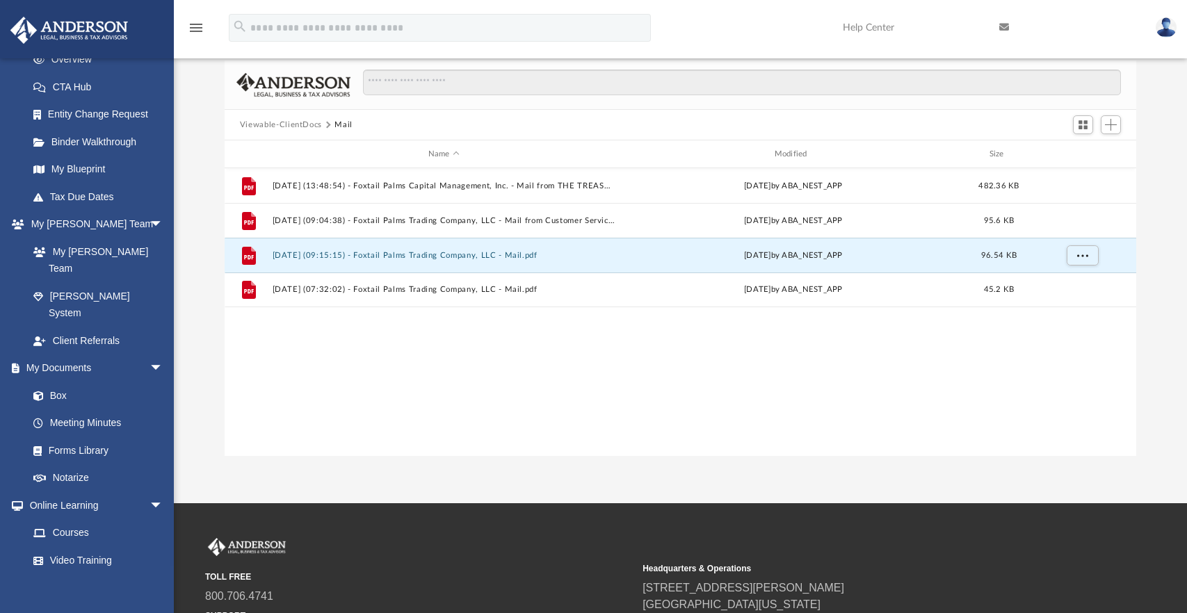
click at [65, 382] on link "Box" at bounding box center [94, 396] width 151 height 28
click at [282, 123] on button "Viewable-ClientDocs" at bounding box center [281, 125] width 82 height 13
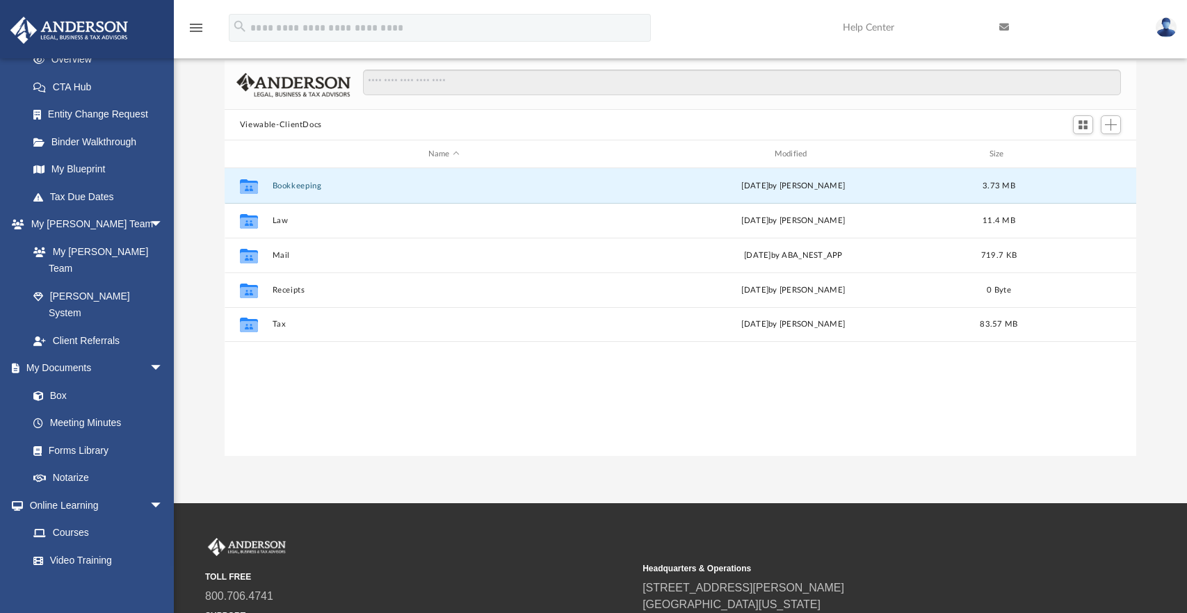
click at [284, 186] on button "Bookkeeping" at bounding box center [443, 185] width 343 height 9
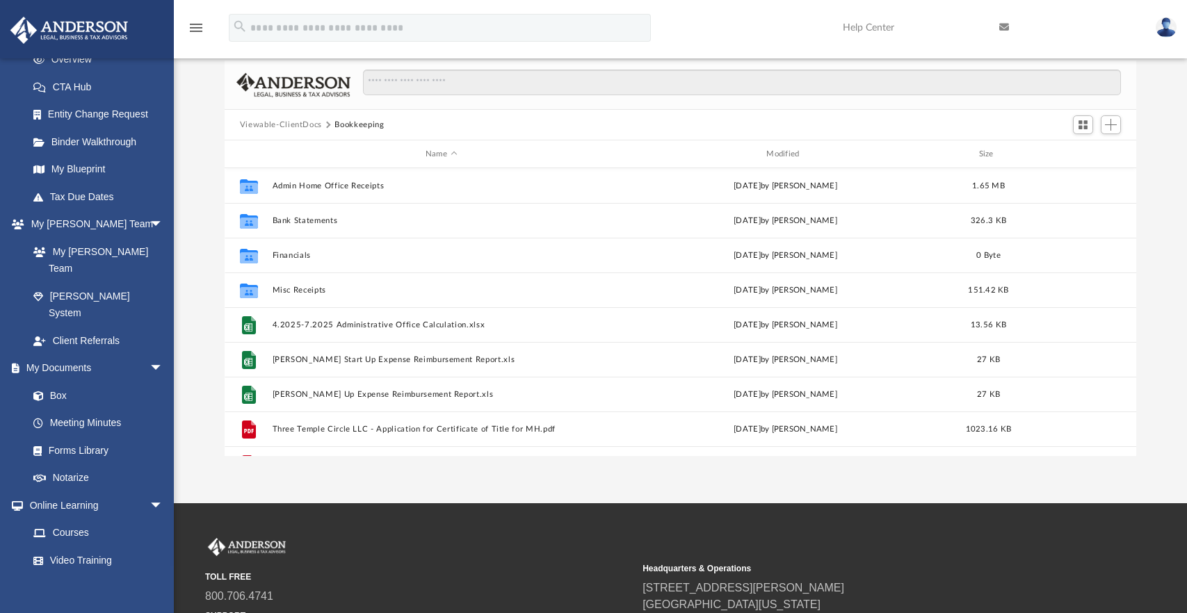
scroll to position [0, 0]
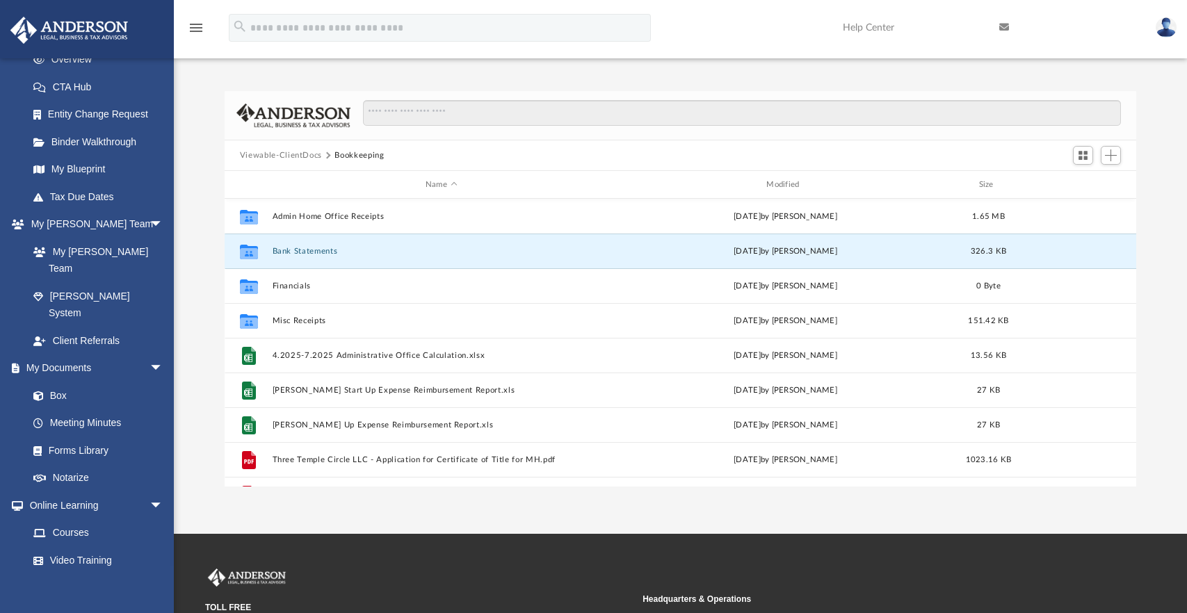
click at [307, 249] on button "Bank Statements" at bounding box center [441, 251] width 338 height 9
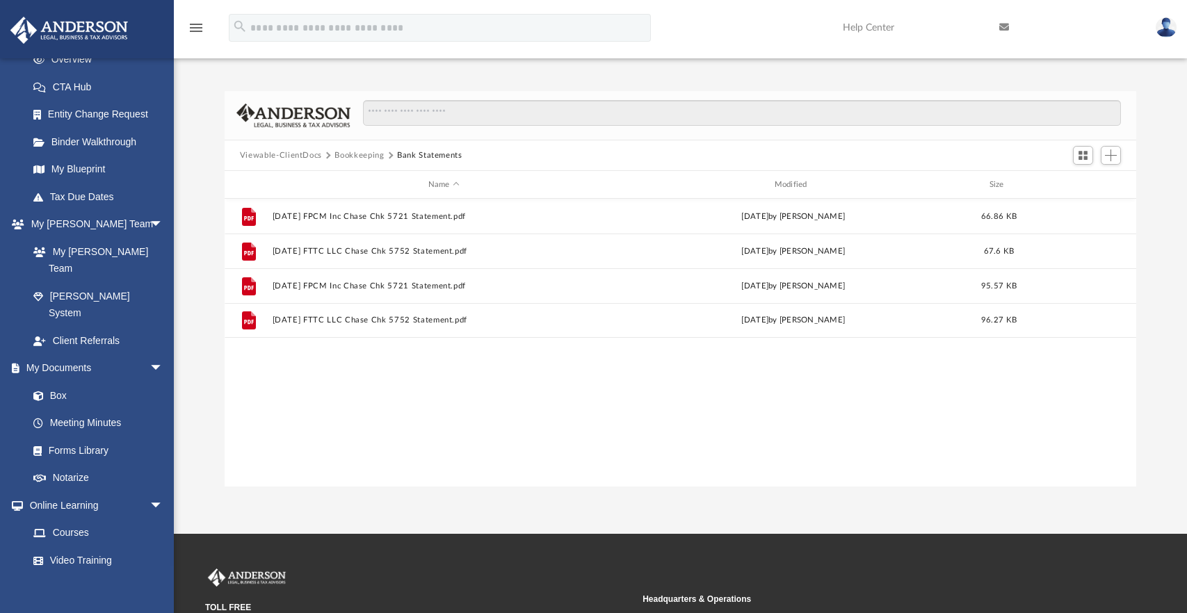
click at [359, 156] on button "Bookkeeping" at bounding box center [358, 155] width 49 height 13
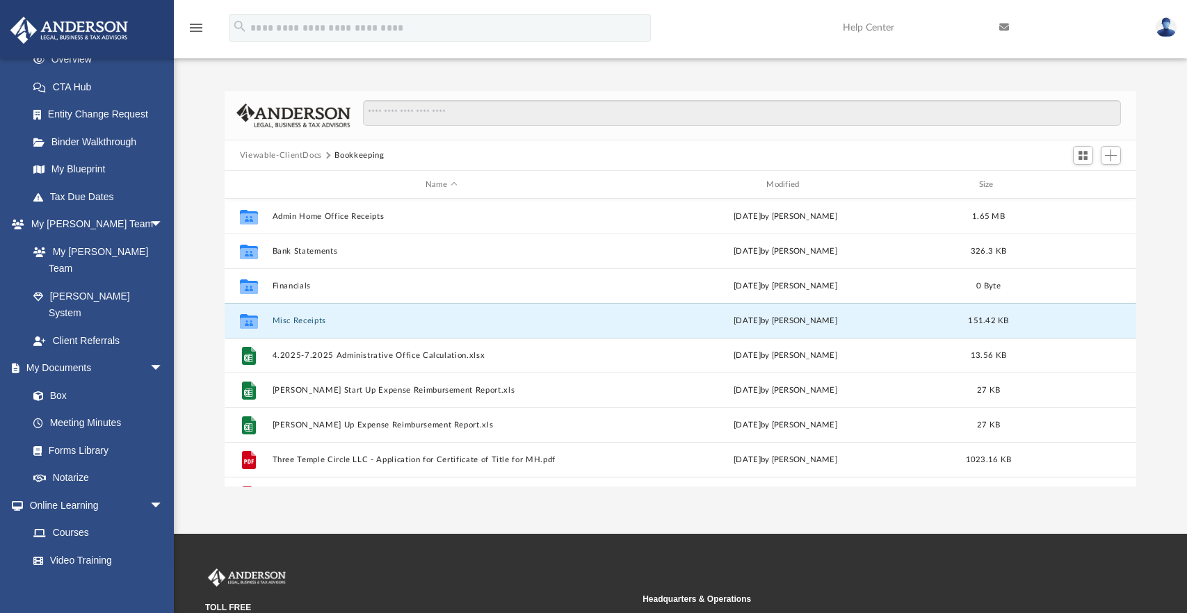
click at [304, 318] on button "Misc Receipts" at bounding box center [441, 320] width 338 height 9
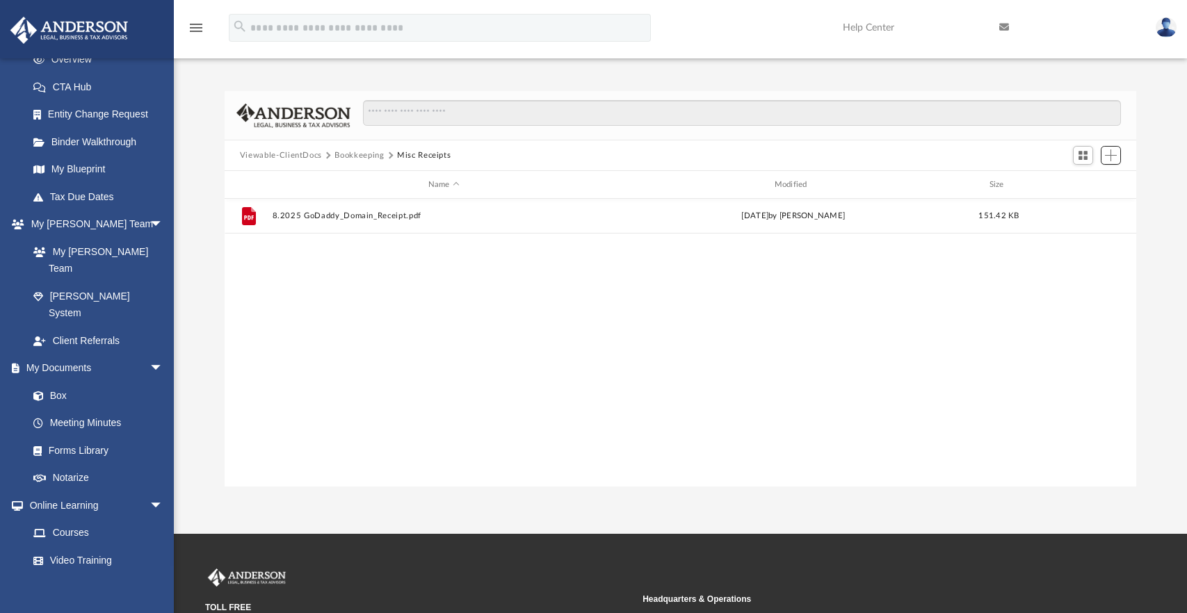
click at [1113, 159] on span "Add" at bounding box center [1111, 155] width 12 height 12
click at [1081, 182] on li "Upload" at bounding box center [1091, 183] width 44 height 15
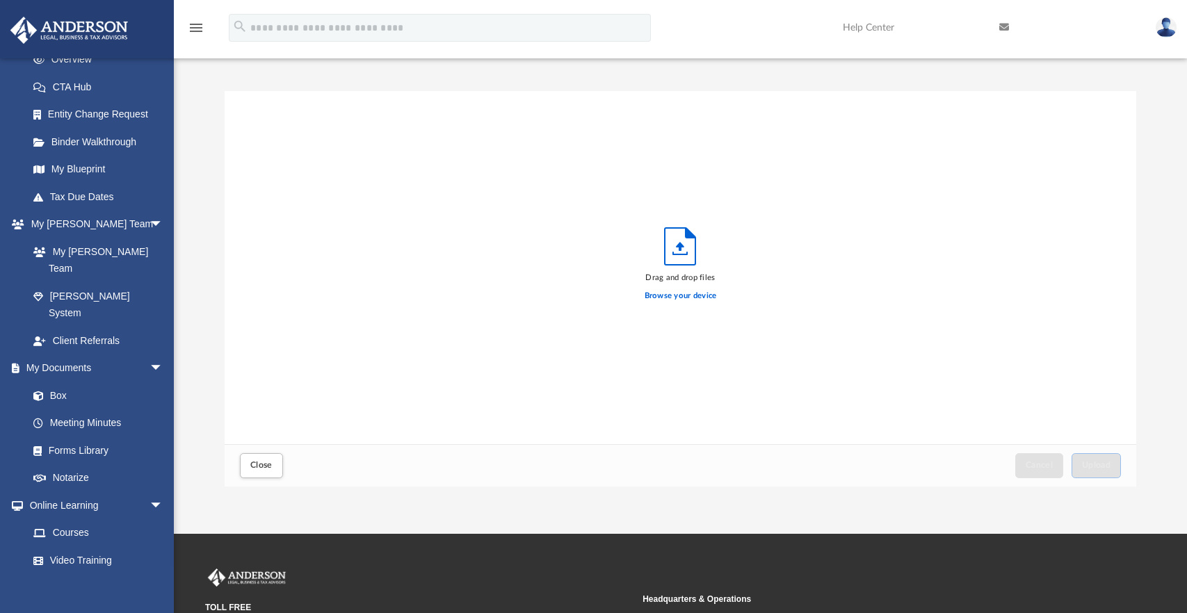
scroll to position [342, 902]
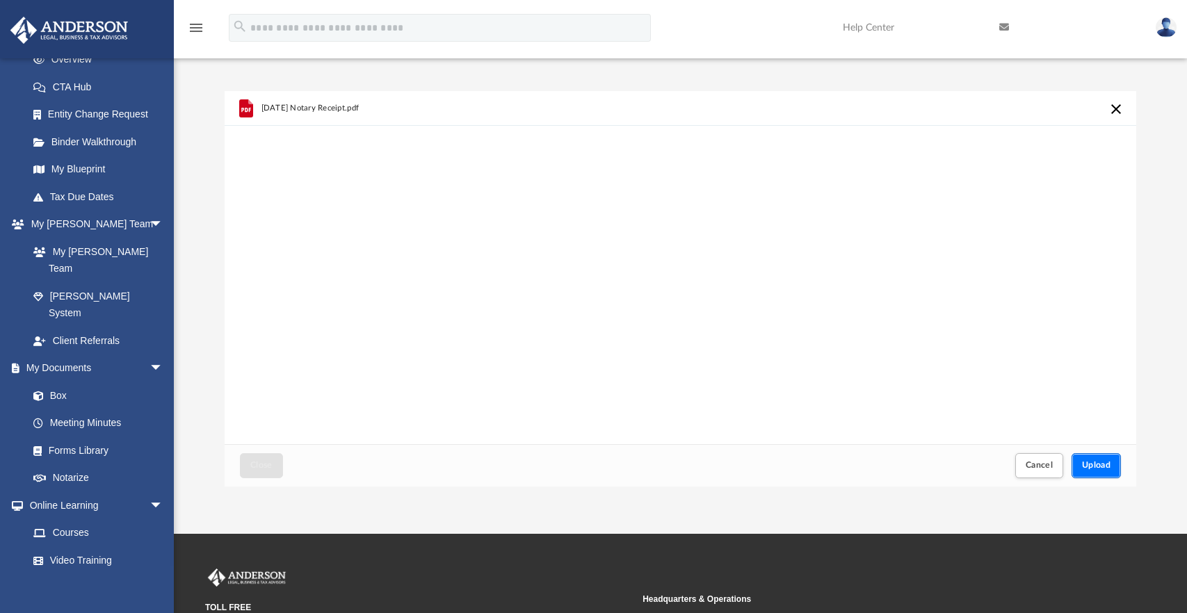
click at [1097, 467] on span "Upload" at bounding box center [1096, 465] width 29 height 8
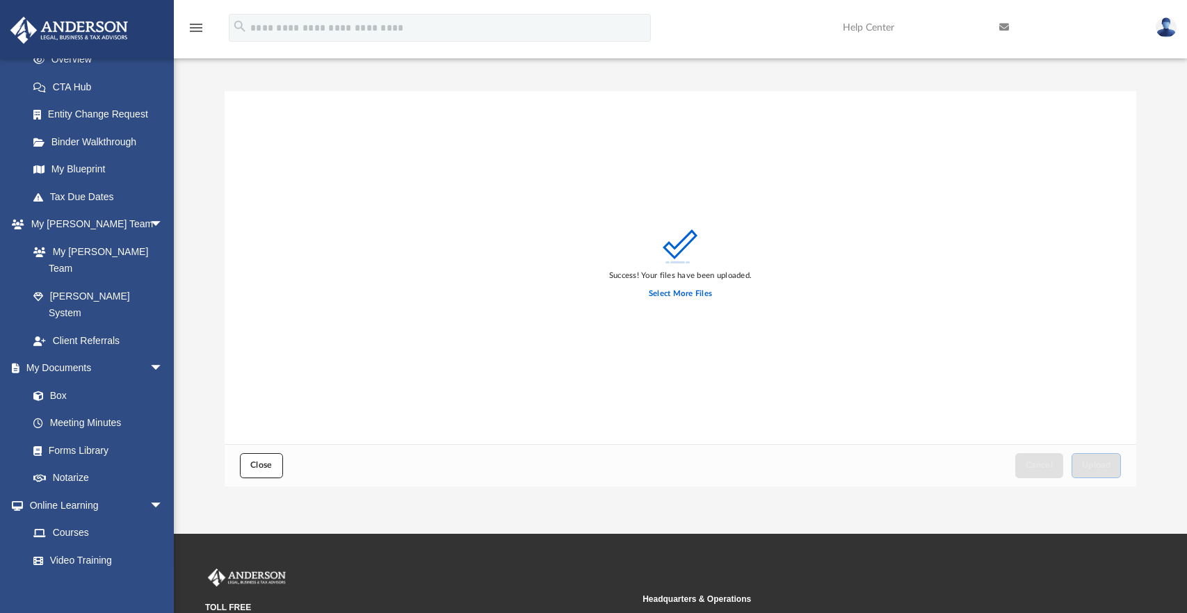
click at [263, 462] on span "Close" at bounding box center [261, 465] width 22 height 8
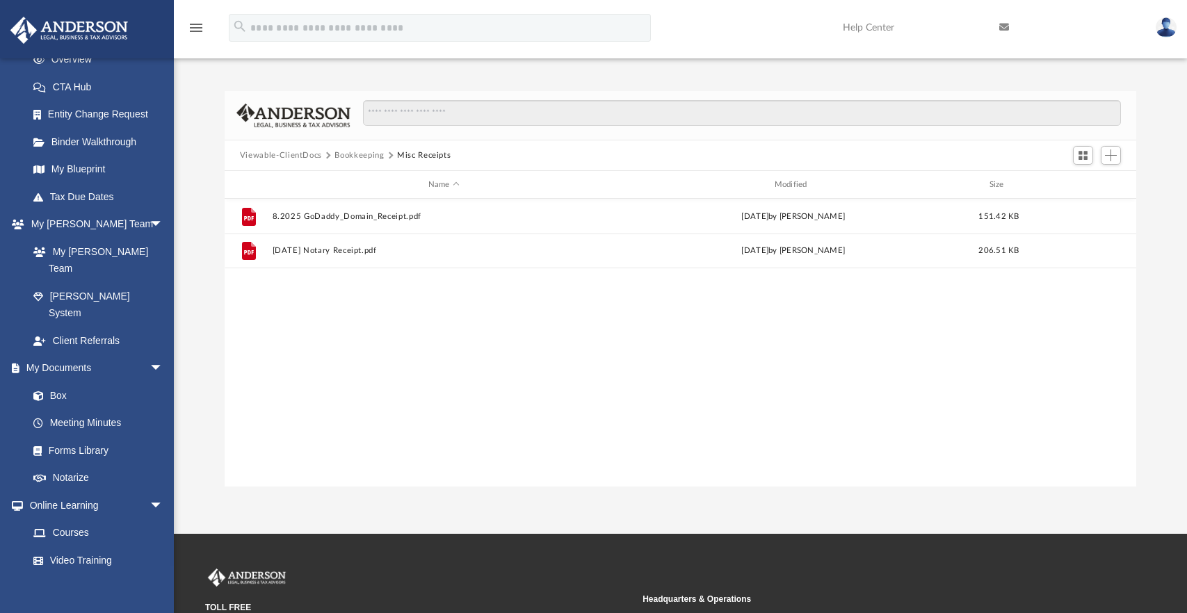
click at [348, 154] on button "Bookkeeping" at bounding box center [358, 155] width 49 height 13
